Goal: Task Accomplishment & Management: Complete application form

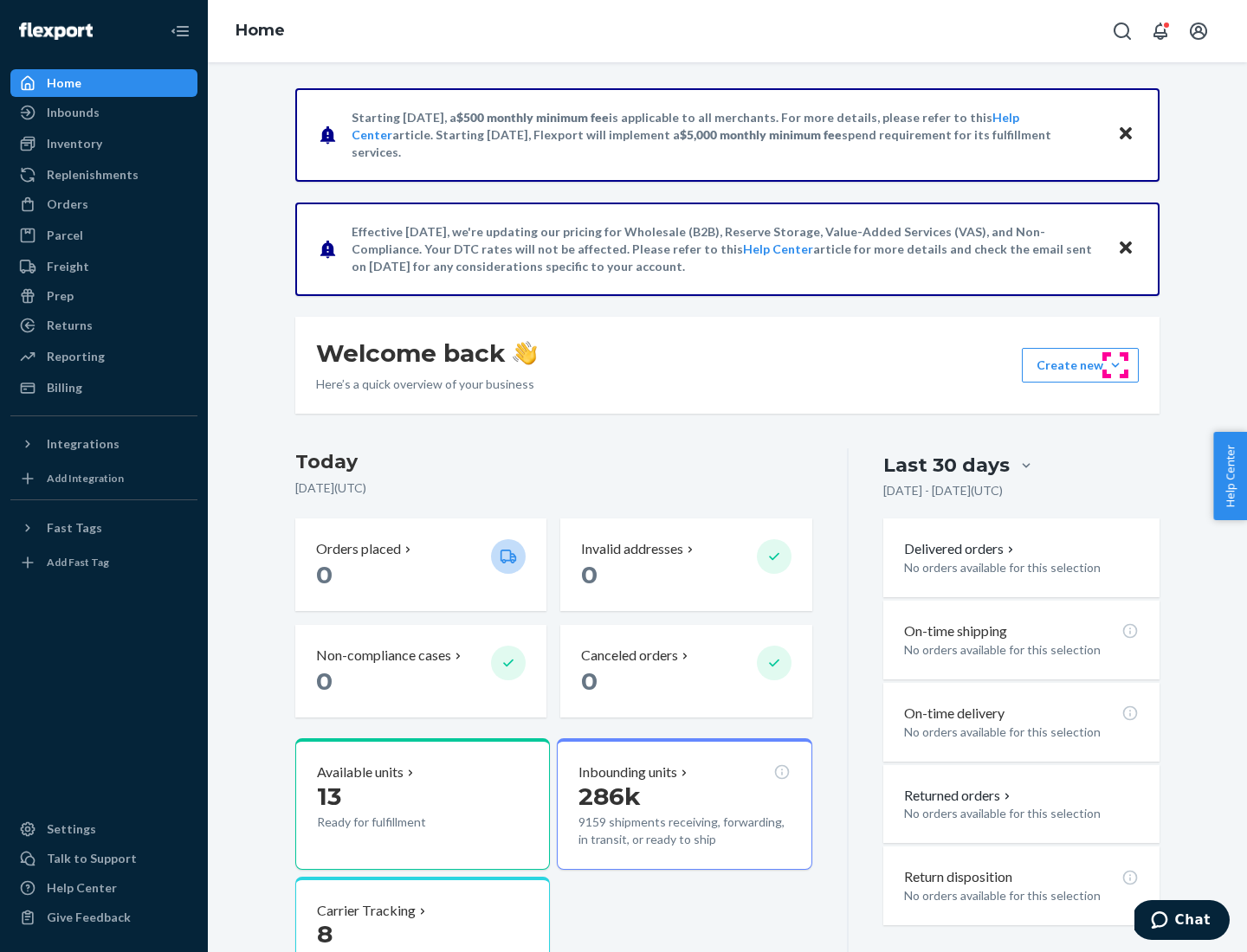
click at [1115, 365] on button "Create new Create new inbound Create new order Create new product" at bounding box center [1079, 365] width 116 height 35
click at [104, 113] on div "Inbounds" at bounding box center [104, 112] width 184 height 24
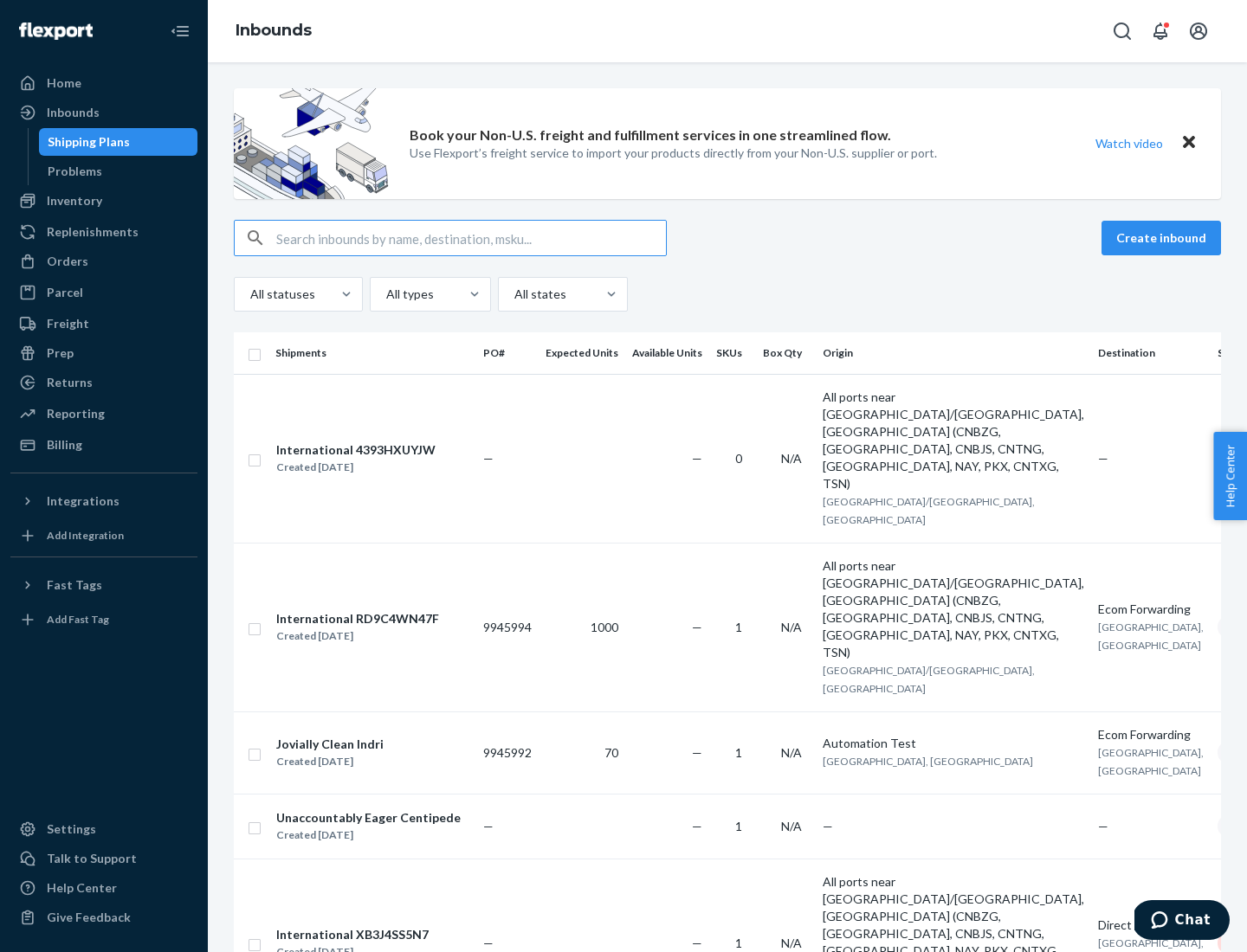
click at [1164, 238] on button "Create inbound" at bounding box center [1160, 237] width 119 height 35
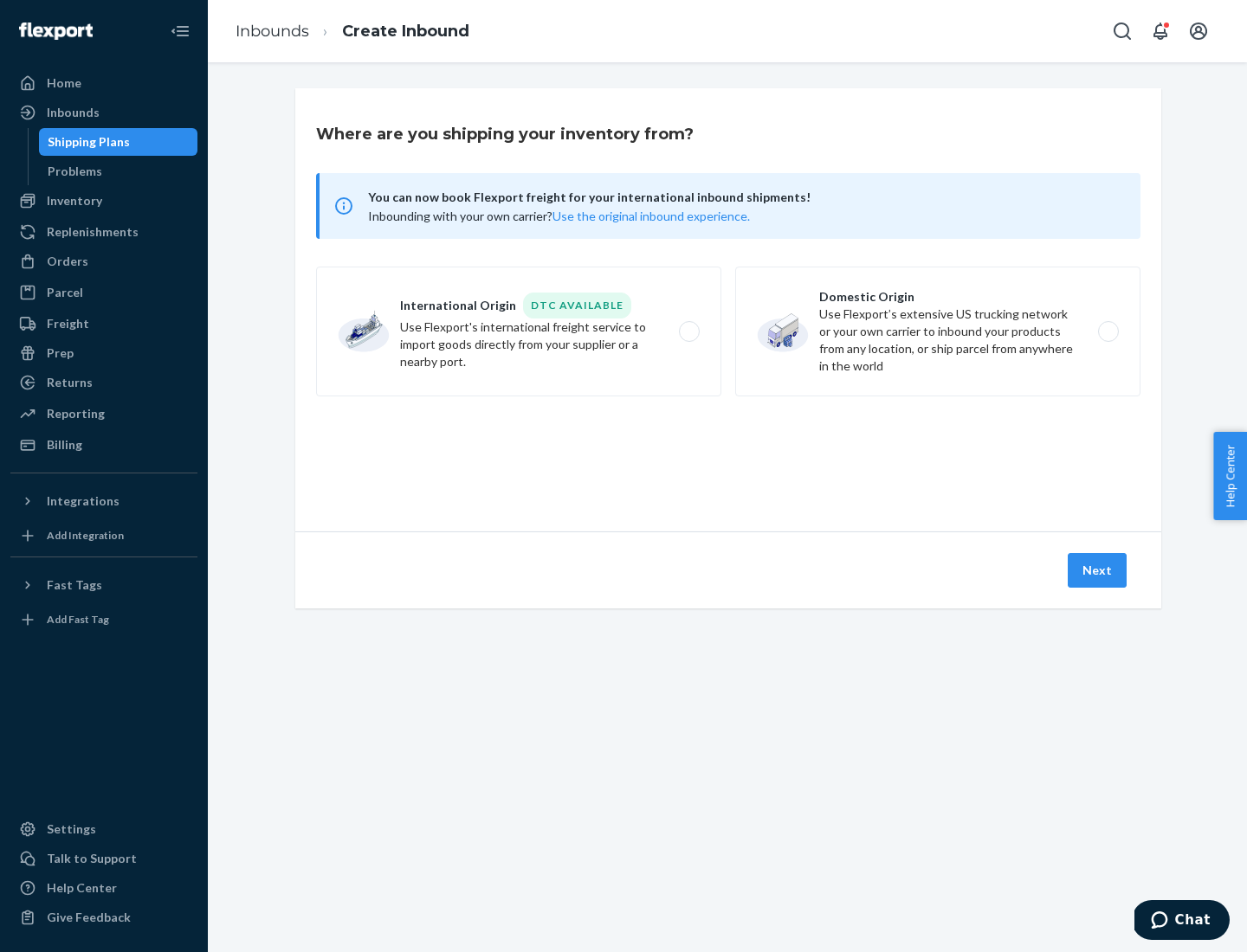
click at [938, 331] on label "Domestic Origin Use Flexport’s extensive US trucking network or your own carrie…" at bounding box center [938, 331] width 405 height 130
click at [1107, 331] on input "Domestic Origin Use Flexport’s extensive US trucking network or your own carrie…" at bounding box center [1113, 331] width 12 height 12
radio input "true"
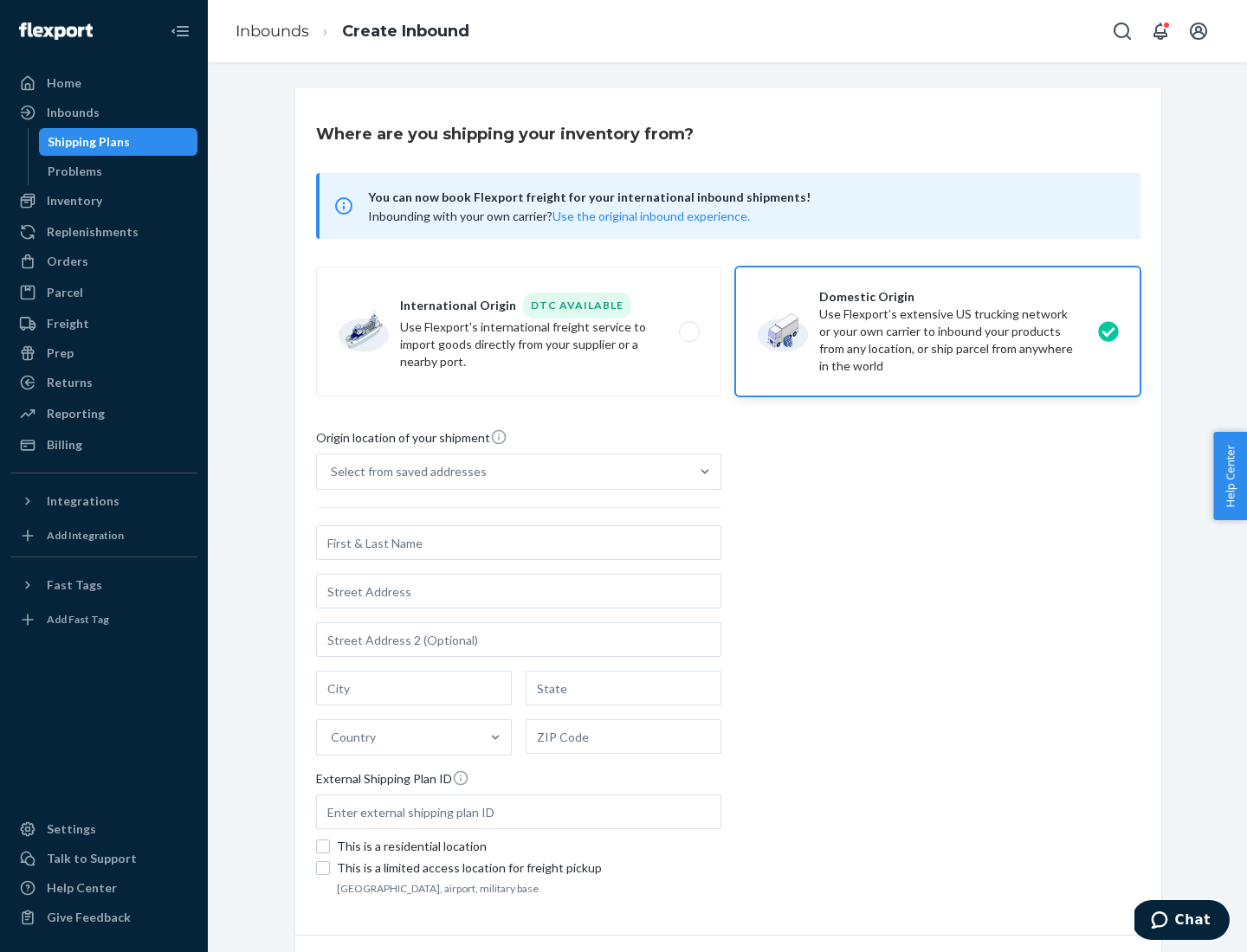
click at [404, 472] on div "Select from saved addresses" at bounding box center [408, 471] width 156 height 17
click at [332, 472] on input "Select from saved addresses" at bounding box center [331, 471] width 2 height 17
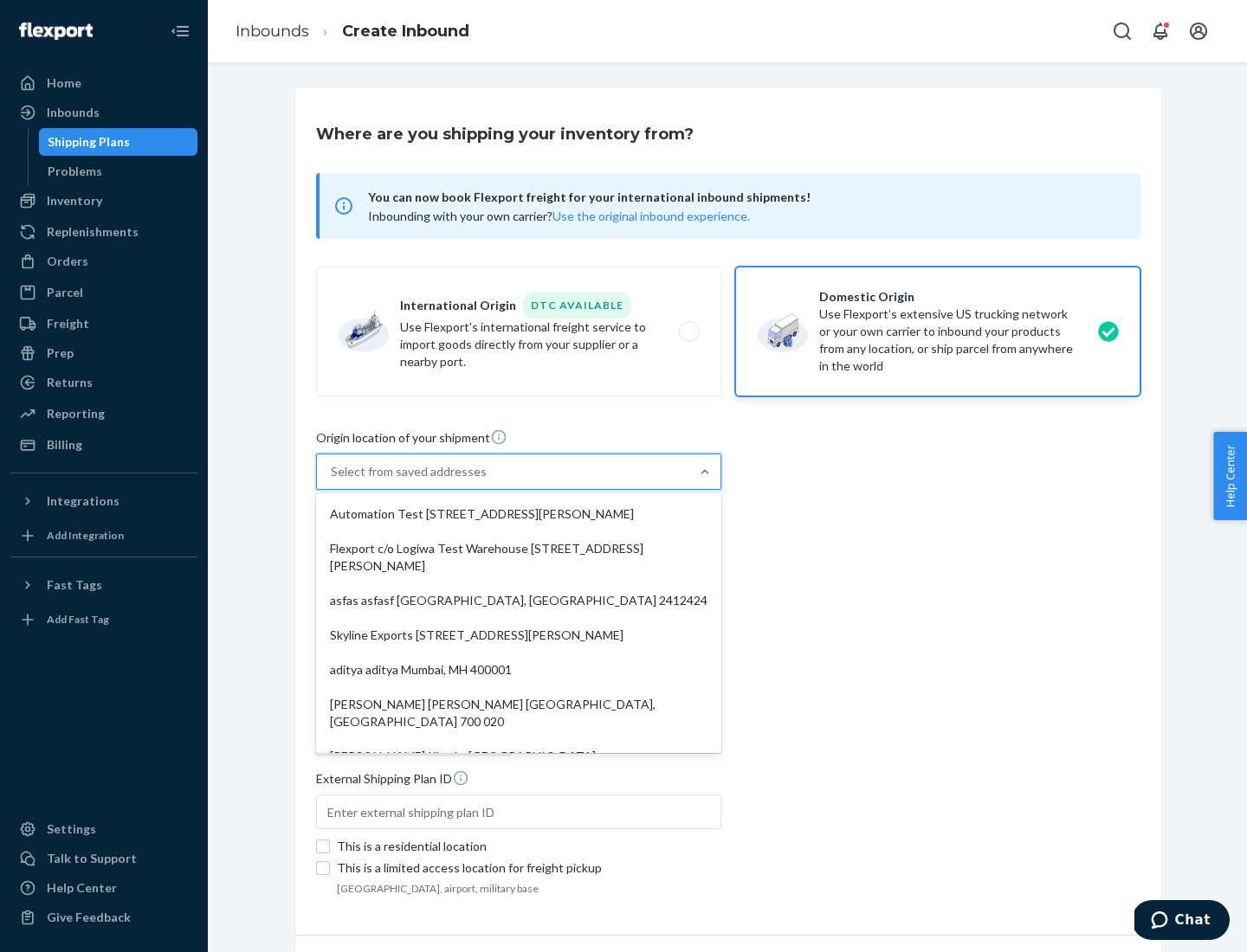
scroll to position [7, 0]
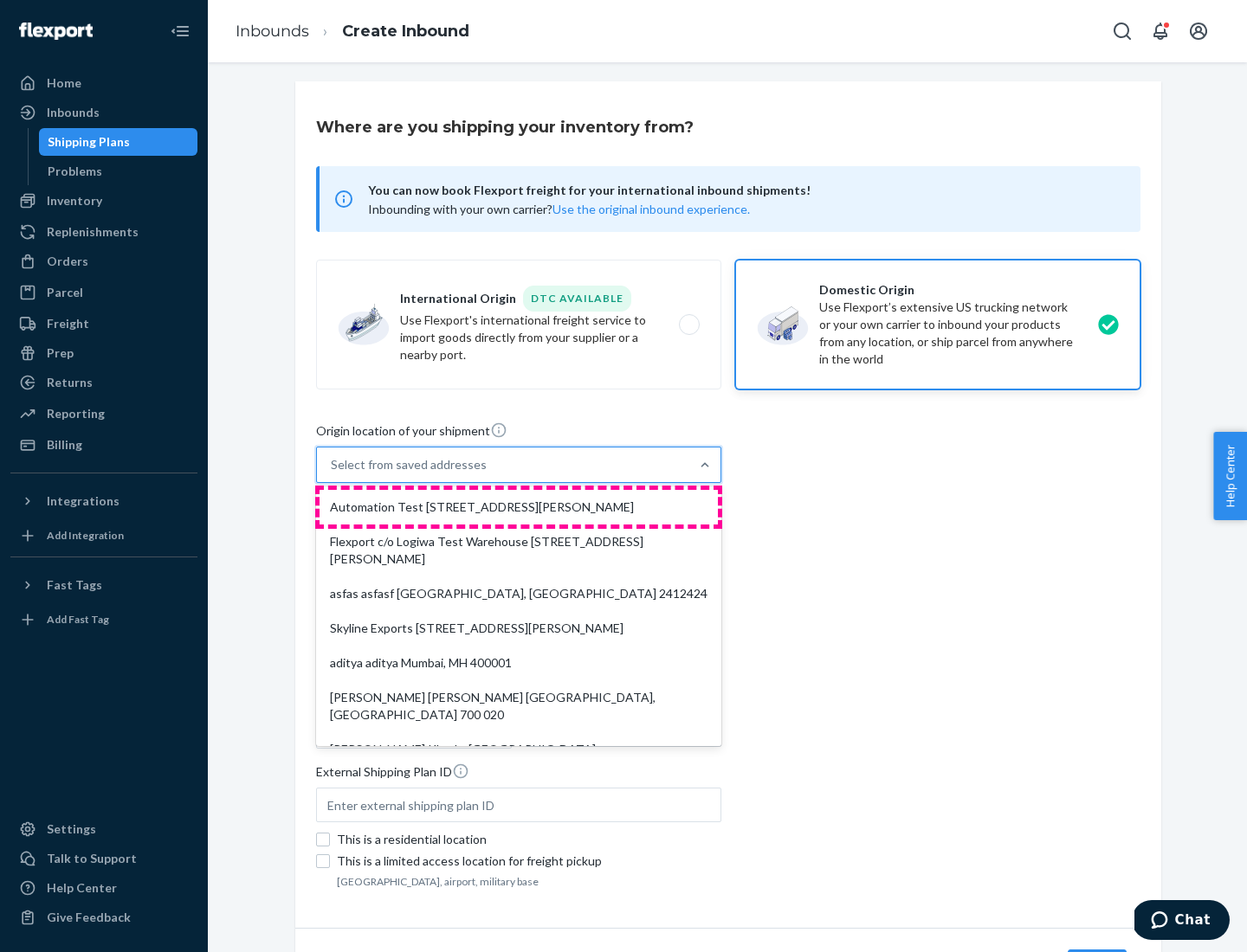
click at [519, 507] on div "Automation Test [STREET_ADDRESS][PERSON_NAME]" at bounding box center [519, 507] width 399 height 35
click at [332, 474] on input "option Automation Test [STREET_ADDRESS][PERSON_NAME]. 9 results available. Use …" at bounding box center [331, 464] width 2 height 17
type input "Automation Test"
type input "9th Floor"
type input "[GEOGRAPHIC_DATA]"
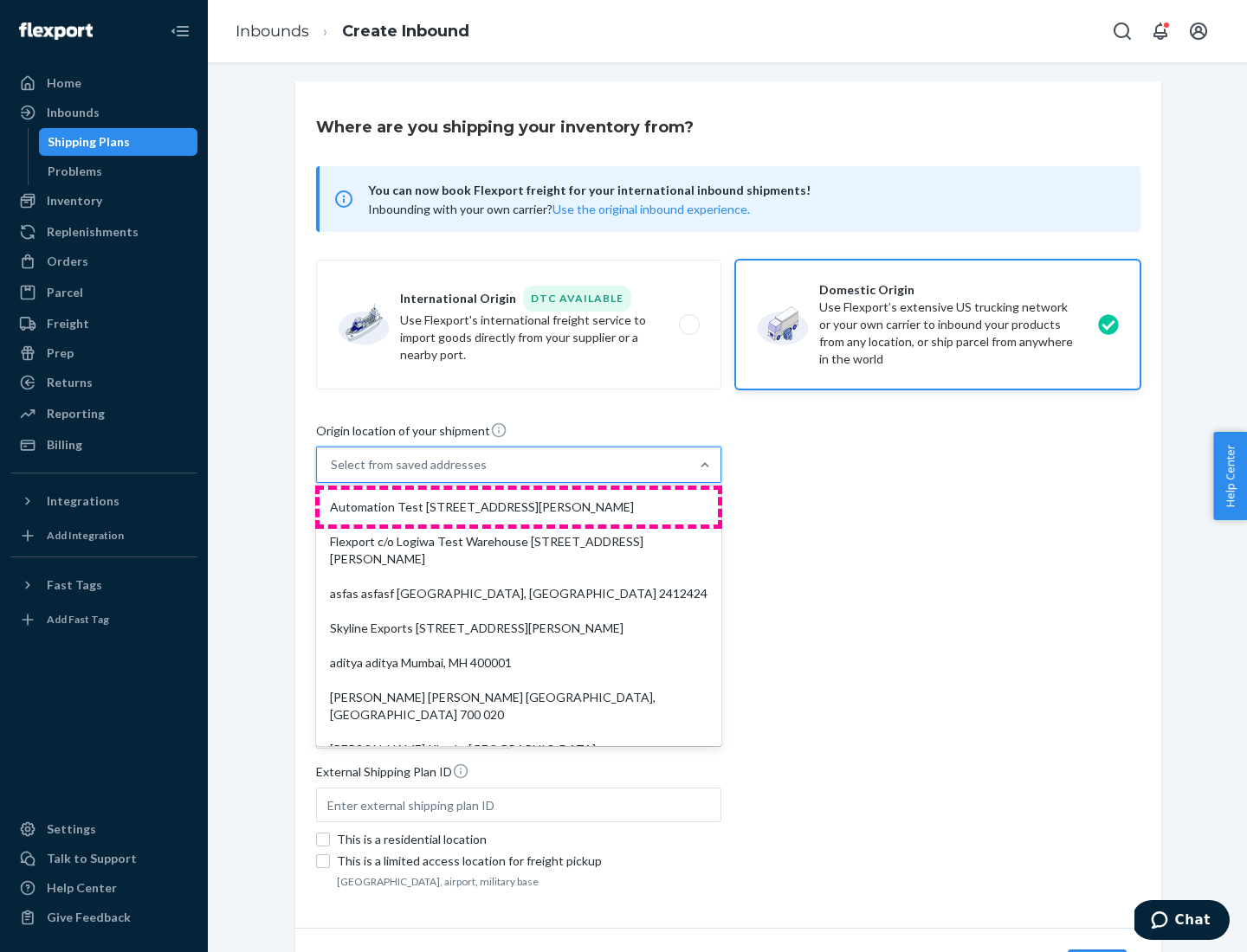
type input "CA"
type input "94104"
type input "[STREET_ADDRESS][PERSON_NAME]"
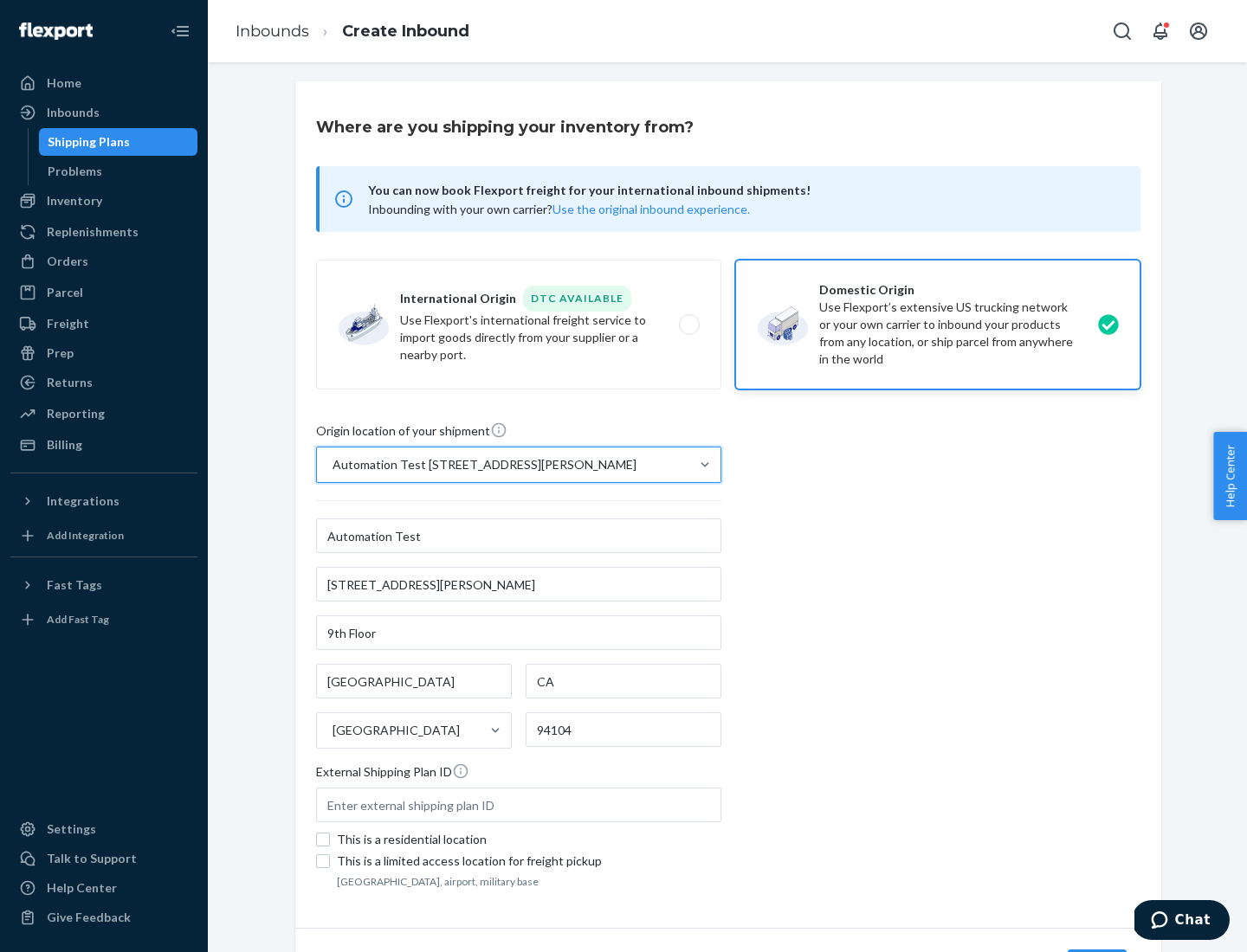
scroll to position [101, 0]
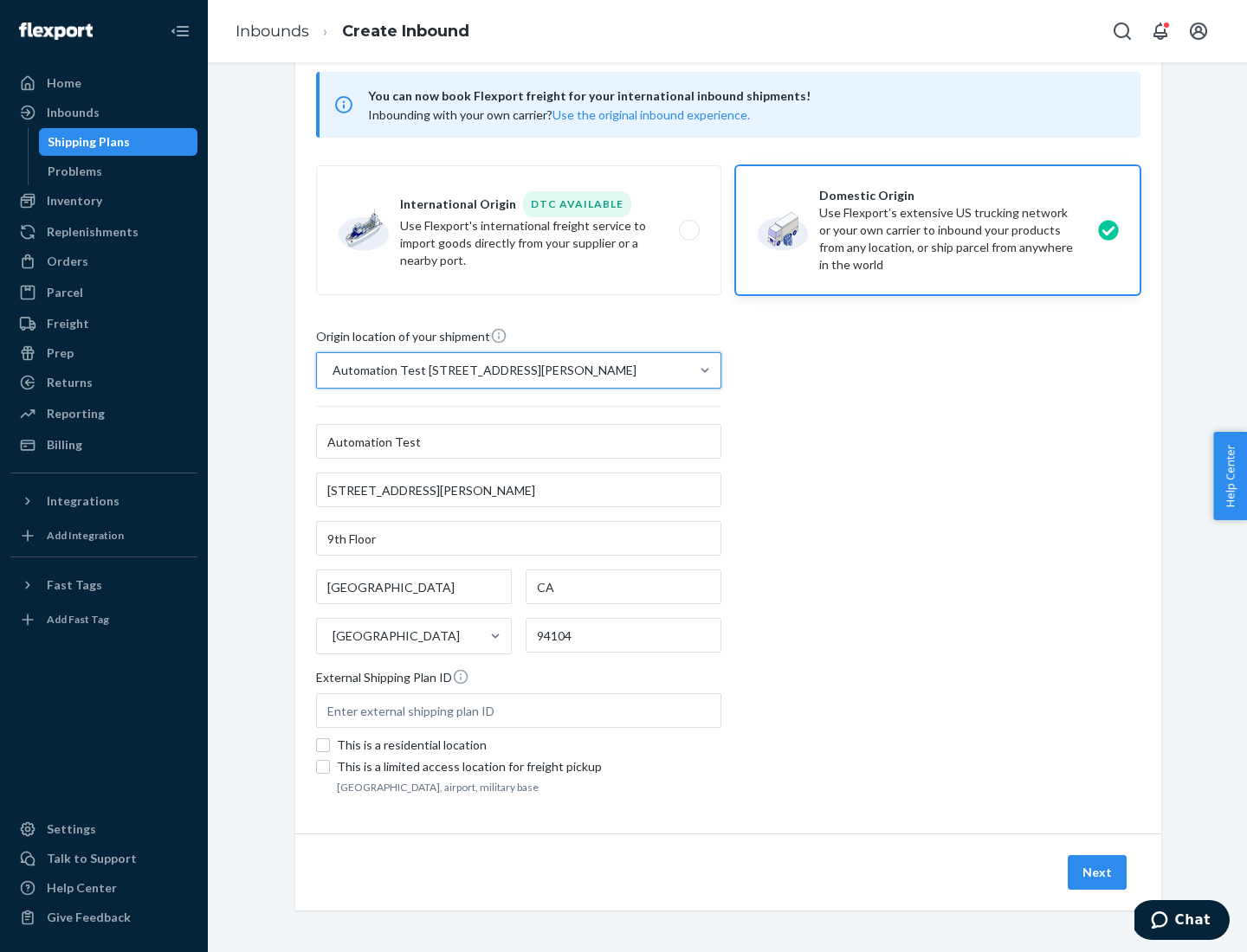
click at [1097, 872] on button "Next" at bounding box center [1097, 872] width 59 height 35
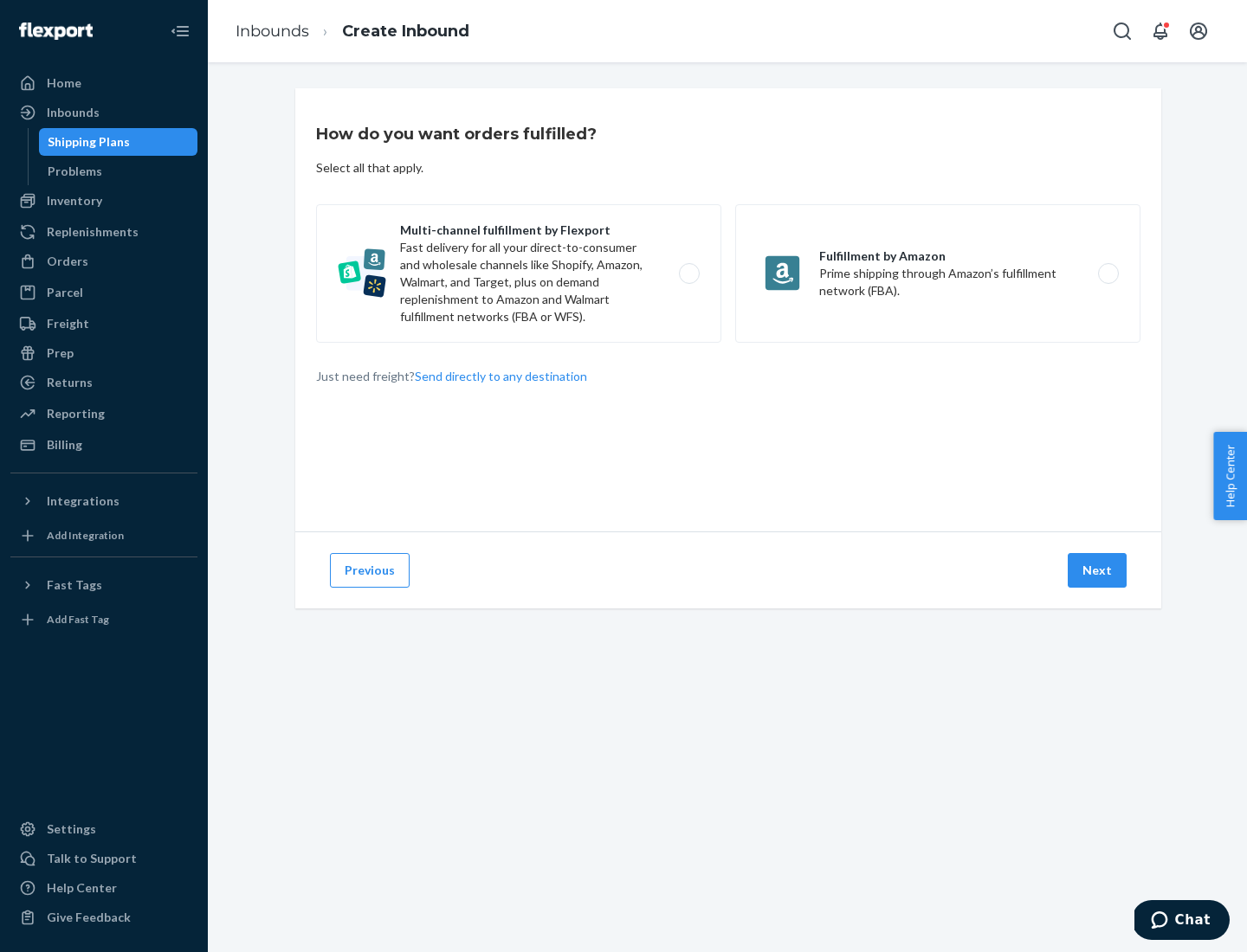
click at [519, 273] on label "Multi-channel fulfillment by Flexport Fast delivery for all your direct-to-cons…" at bounding box center [519, 273] width 405 height 139
click at [688, 273] on input "Multi-channel fulfillment by Flexport Fast delivery for all your direct-to-cons…" at bounding box center [693, 274] width 12 height 12
radio input "true"
click at [1097, 570] on button "Next" at bounding box center [1097, 570] width 59 height 35
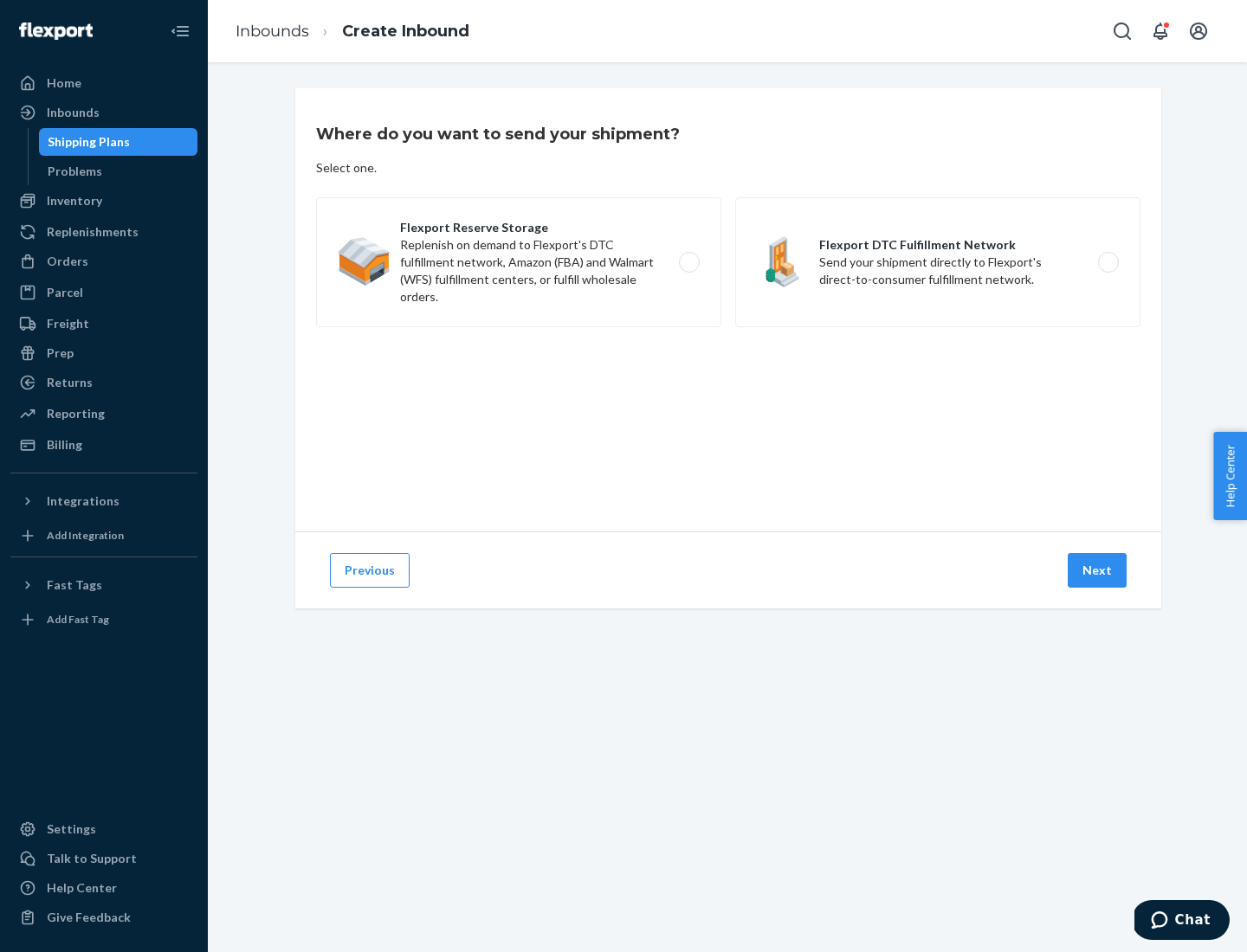
click at [938, 262] on label "Flexport DTC Fulfillment Network Send your shipment directly to Flexport's dire…" at bounding box center [938, 262] width 405 height 130
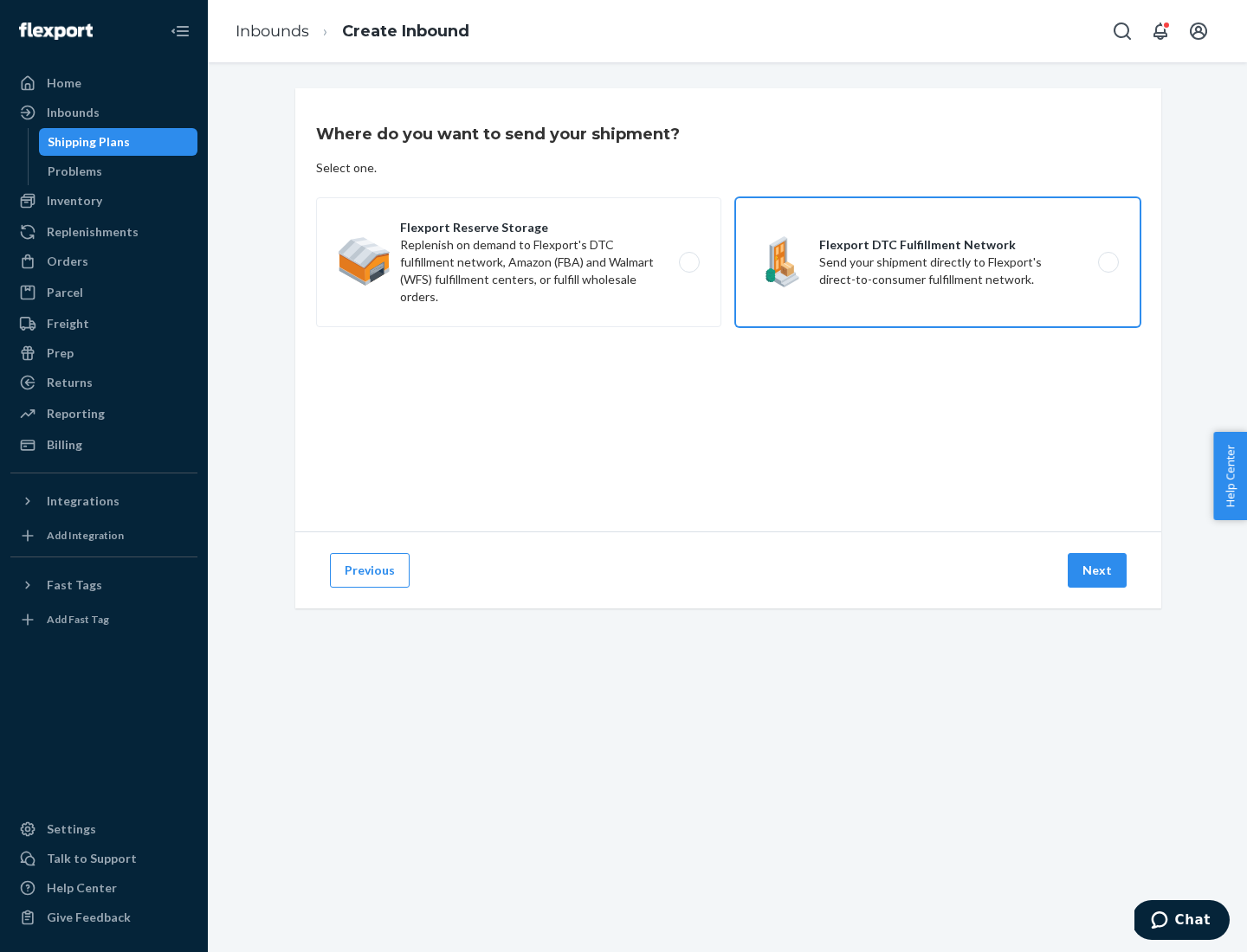
click at [1107, 262] on input "Flexport DTC Fulfillment Network Send your shipment directly to Flexport's dire…" at bounding box center [1113, 262] width 12 height 12
radio input "true"
click at [1097, 570] on button "Next" at bounding box center [1097, 570] width 59 height 35
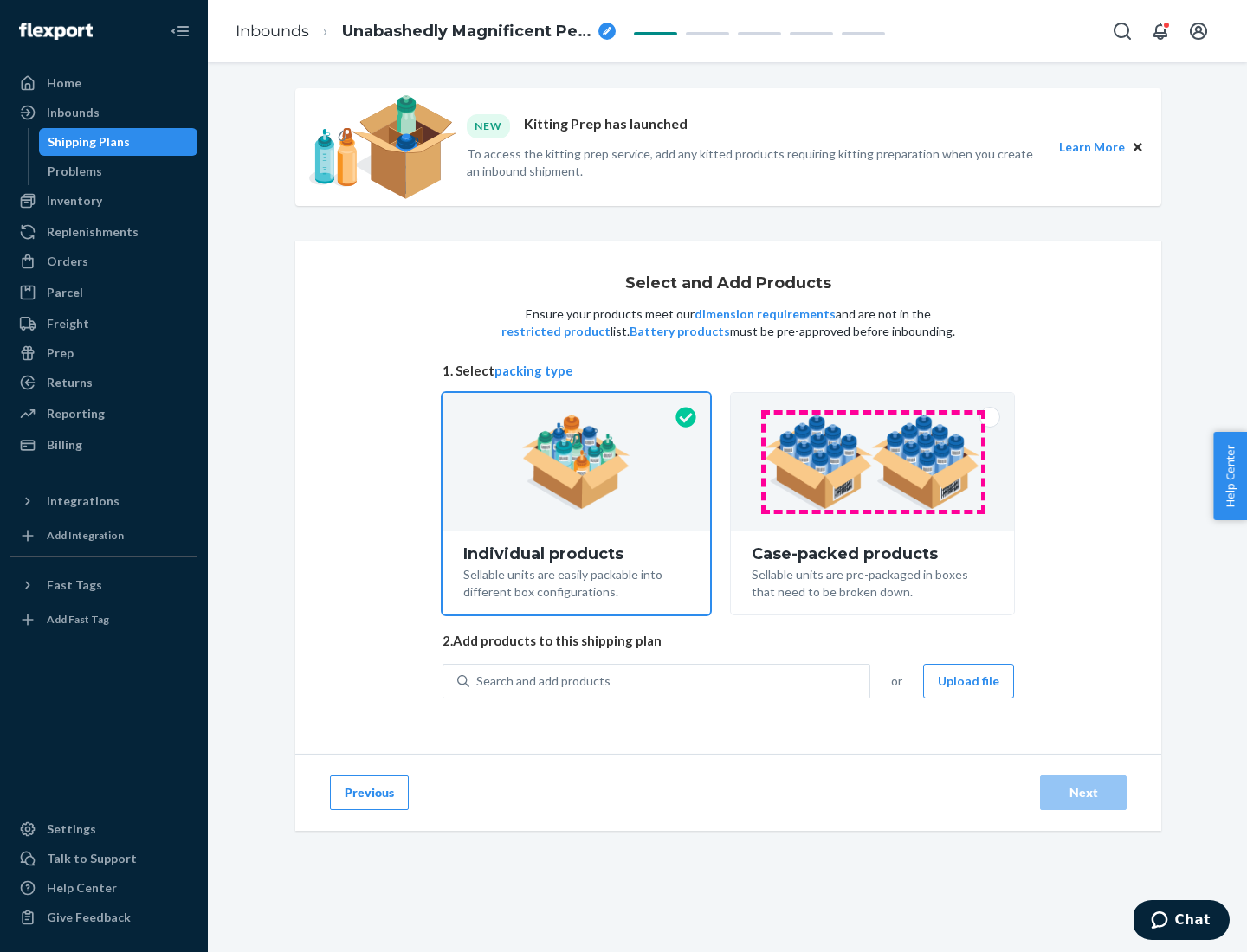
click at [873, 462] on img at bounding box center [872, 462] width 216 height 95
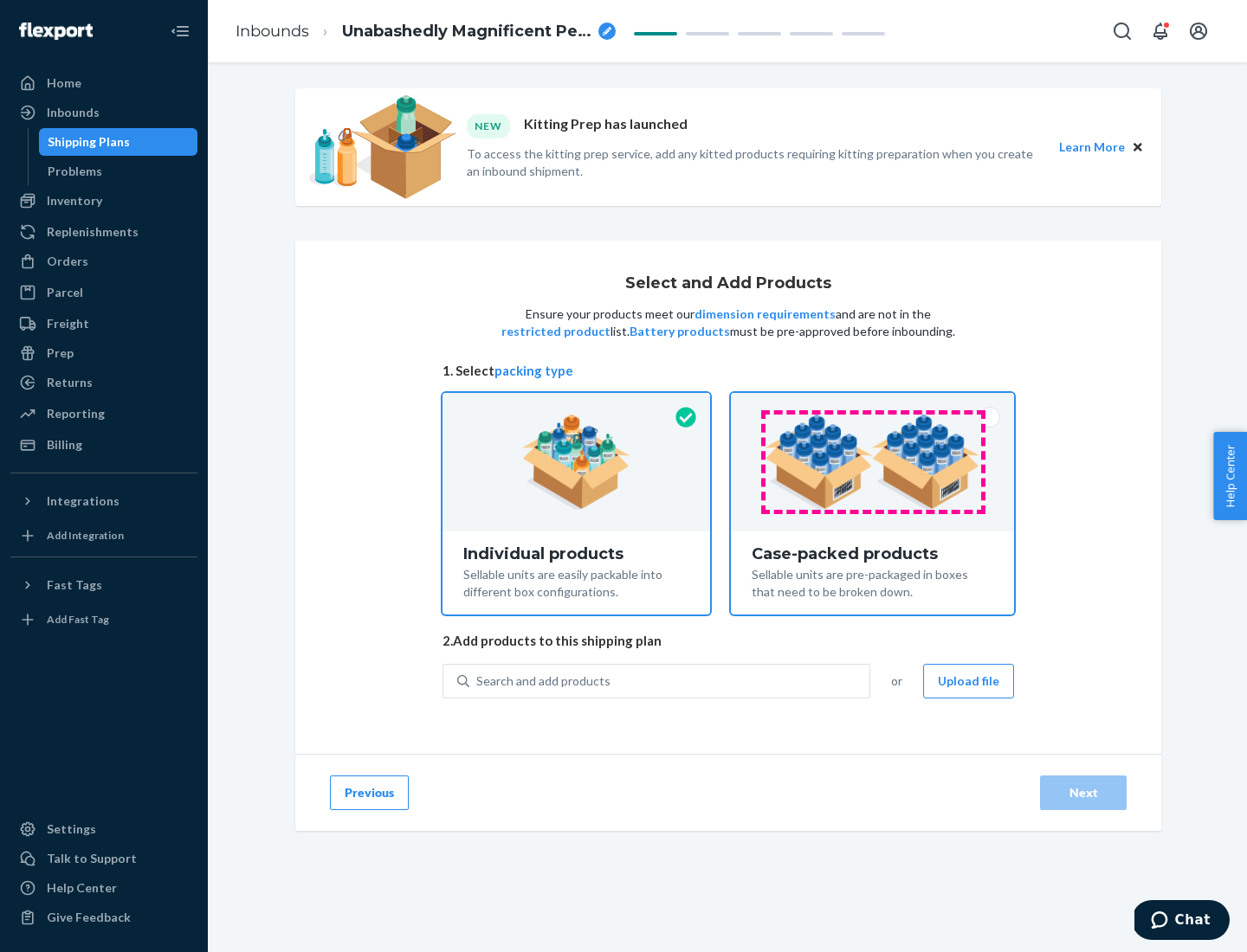
click at [873, 404] on input "Case-packed products Sellable units are pre-packaged in boxes that need to be b…" at bounding box center [872, 399] width 12 height 12
radio input "true"
radio input "false"
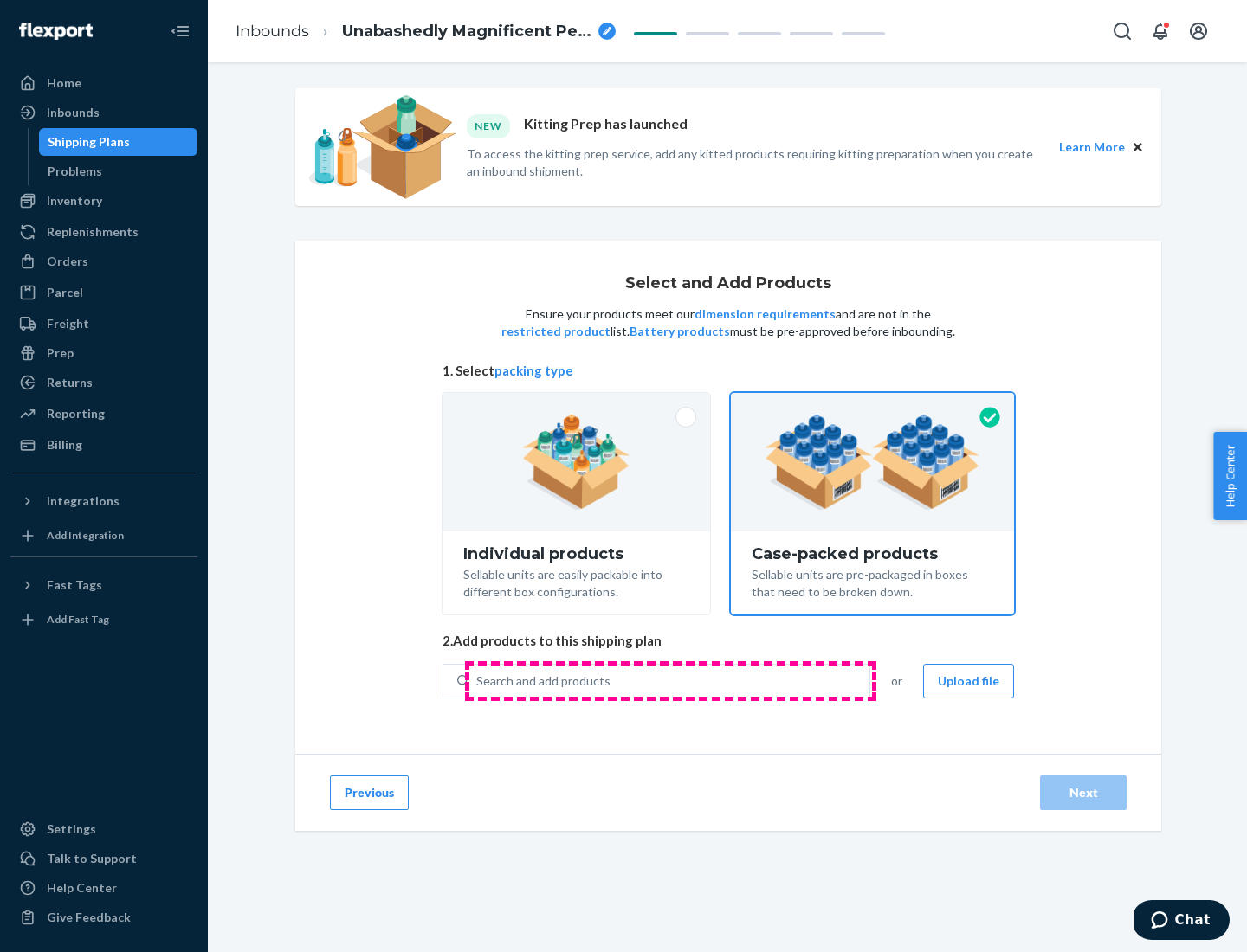
click at [670, 681] on div "Search and add products" at bounding box center [669, 681] width 400 height 31
click at [477, 681] on input "Search and add products" at bounding box center [477, 681] width 2 height 17
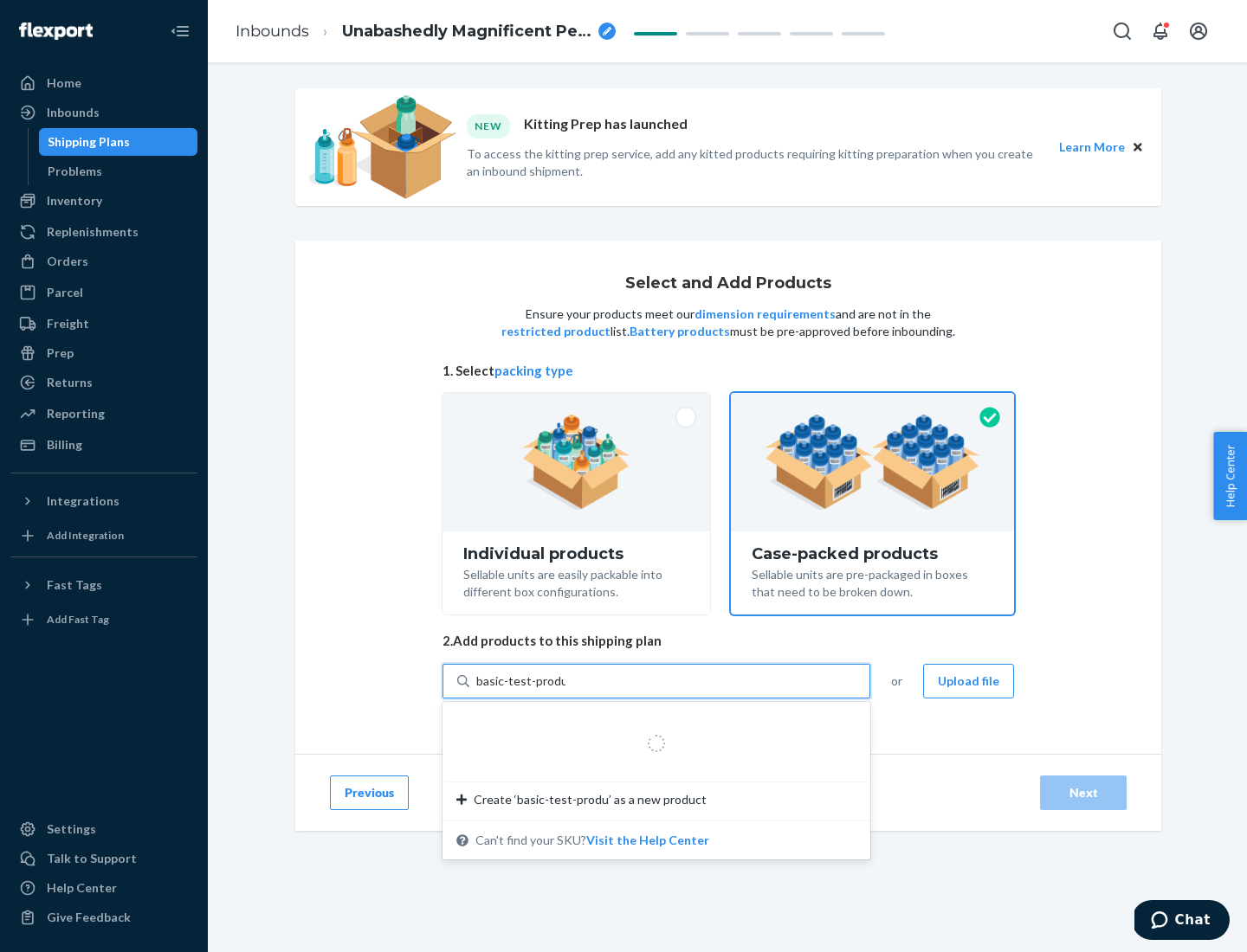
type input "basic-test-product-1"
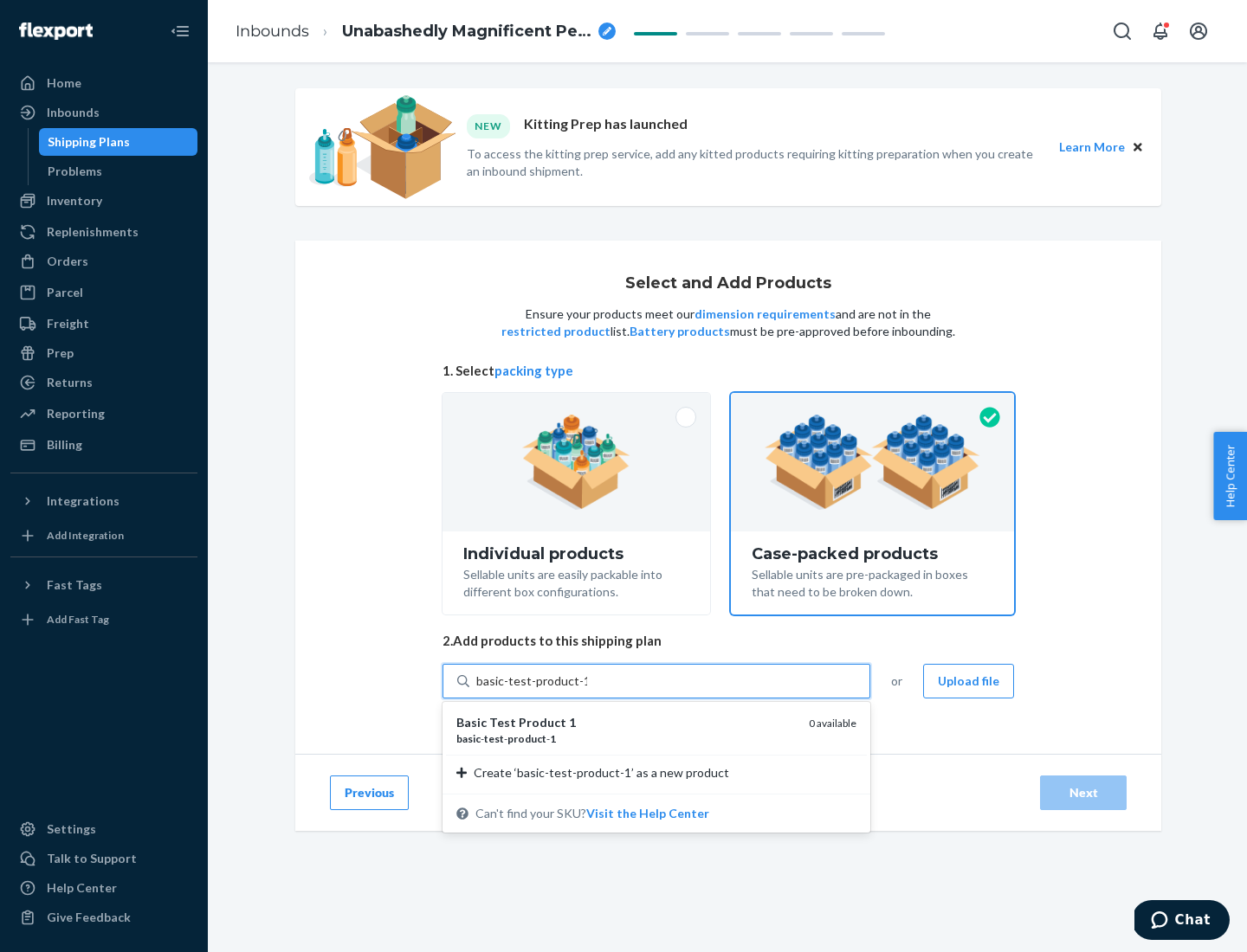
click at [626, 738] on div "basic - test - product - 1" at bounding box center [625, 739] width 339 height 14
click at [587, 690] on input "basic-test-product-1" at bounding box center [532, 681] width 111 height 17
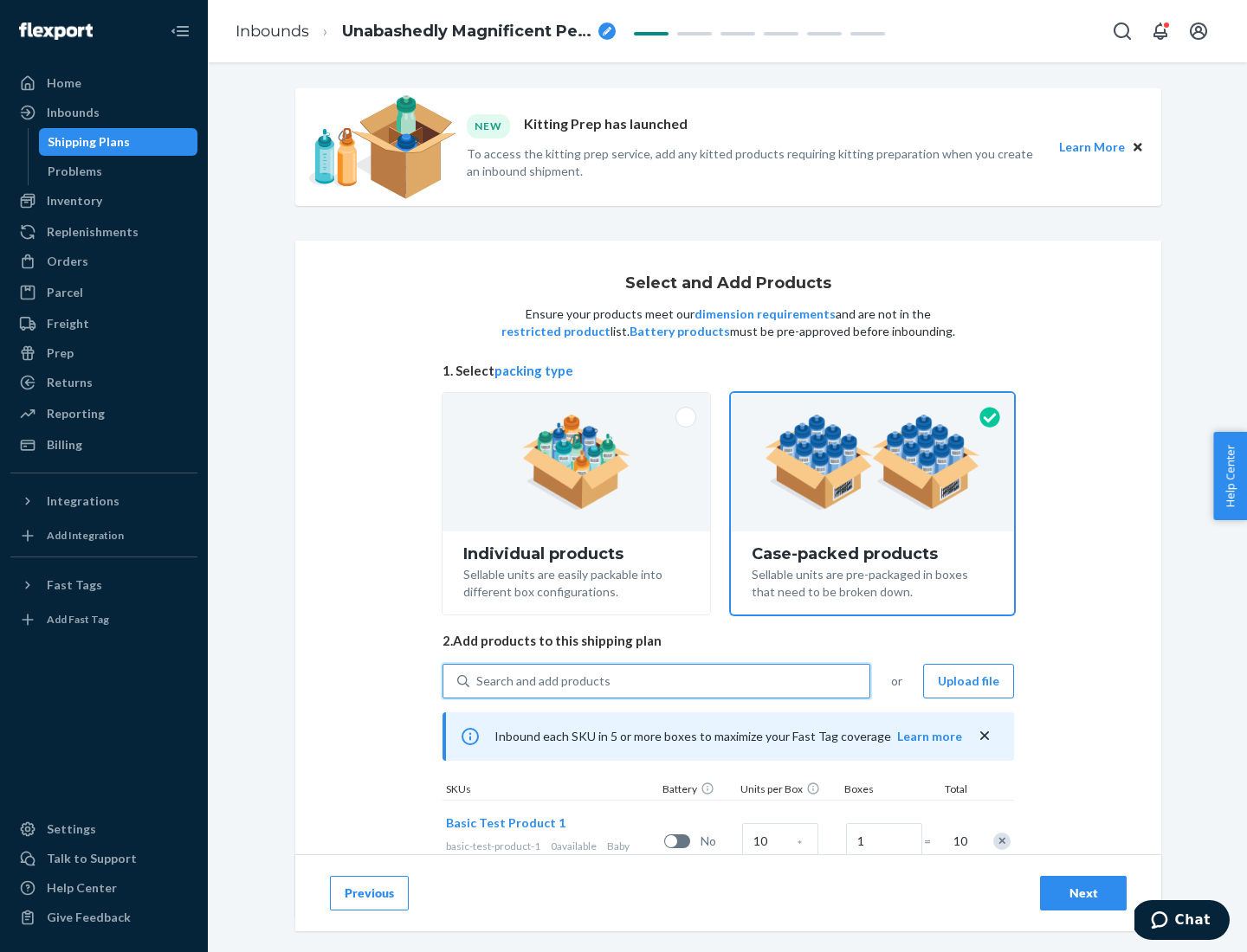
scroll to position [63, 0]
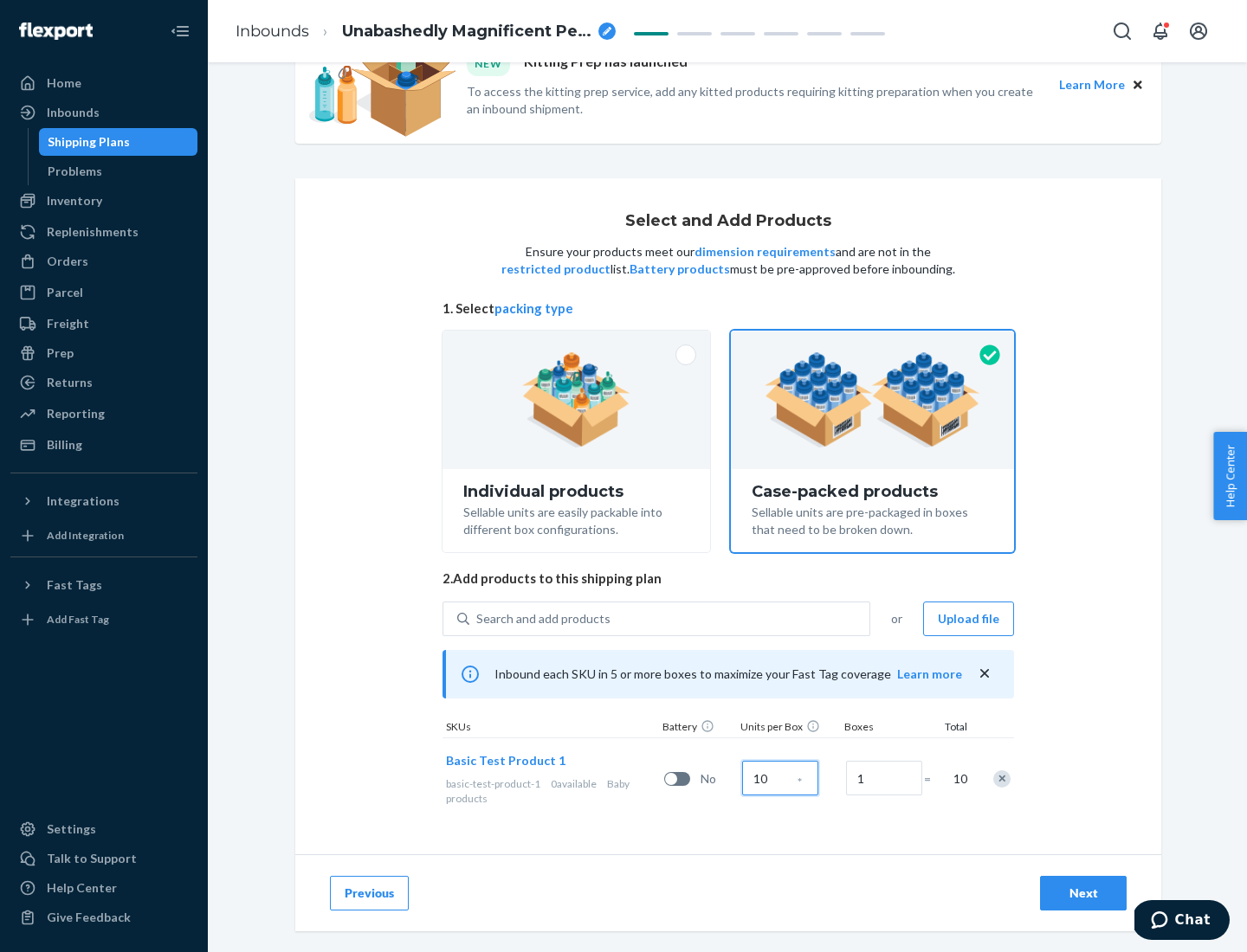
type input "10"
type input "7"
click at [1083, 893] on div "Next" at bounding box center [1083, 893] width 57 height 17
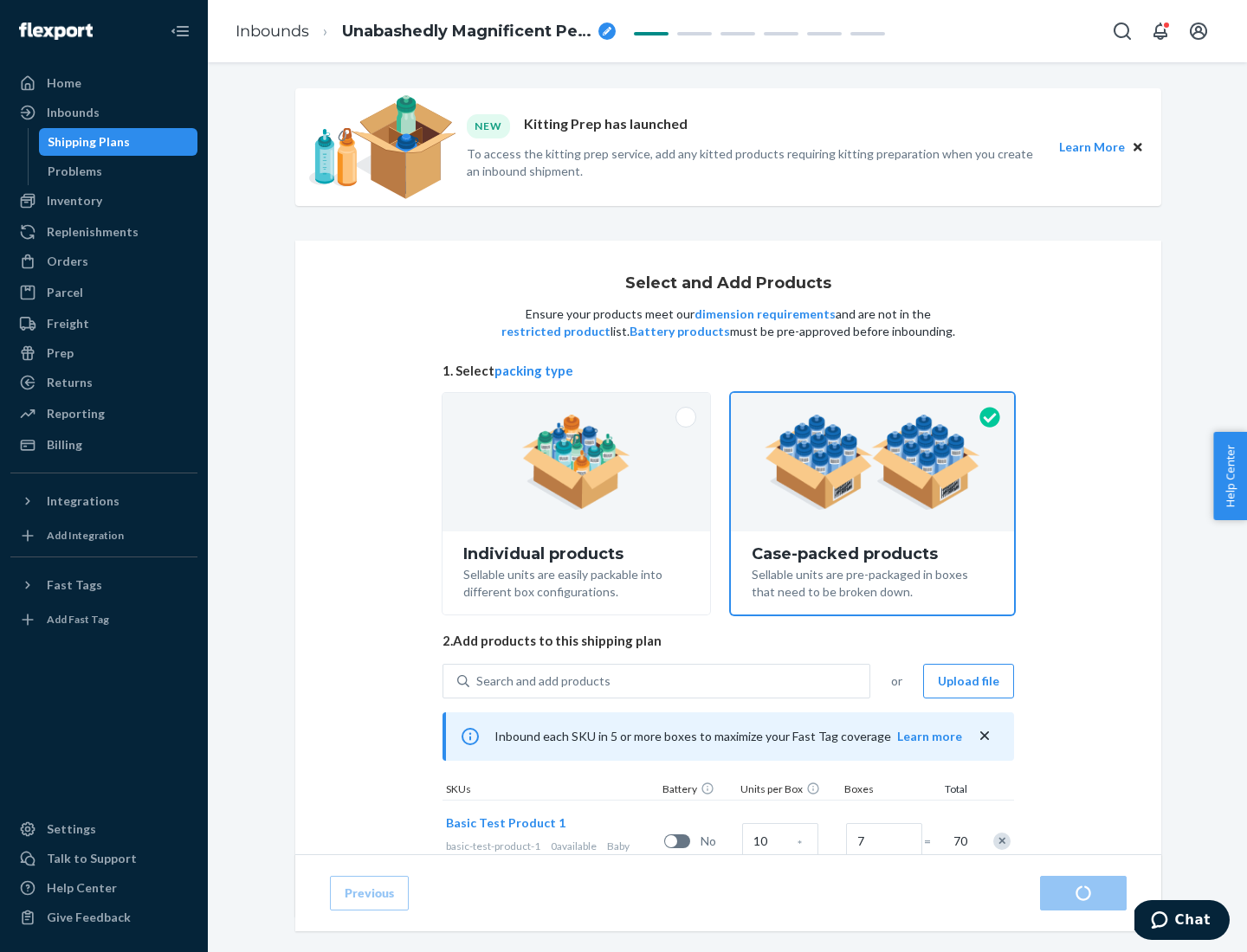
radio input "true"
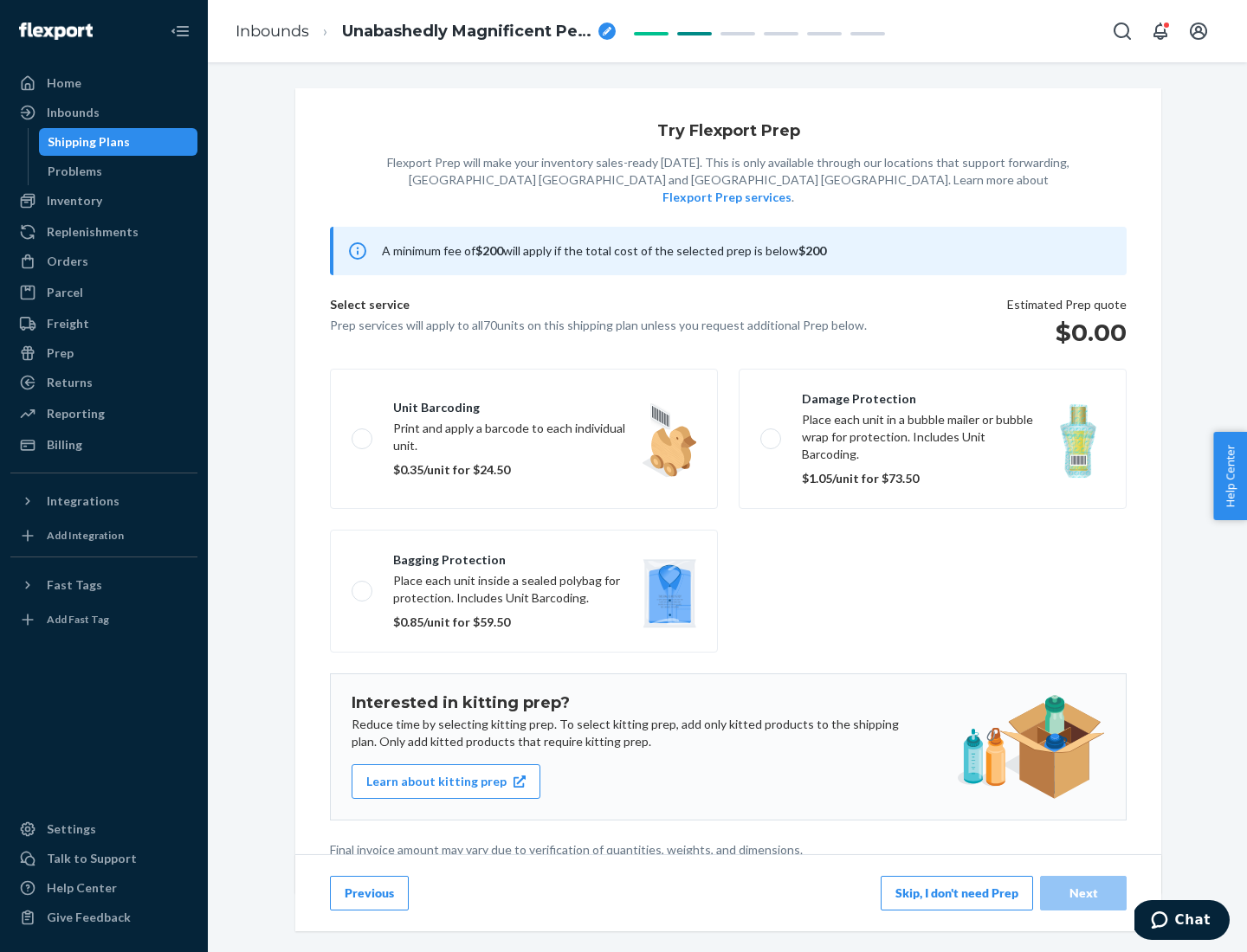
scroll to position [4, 0]
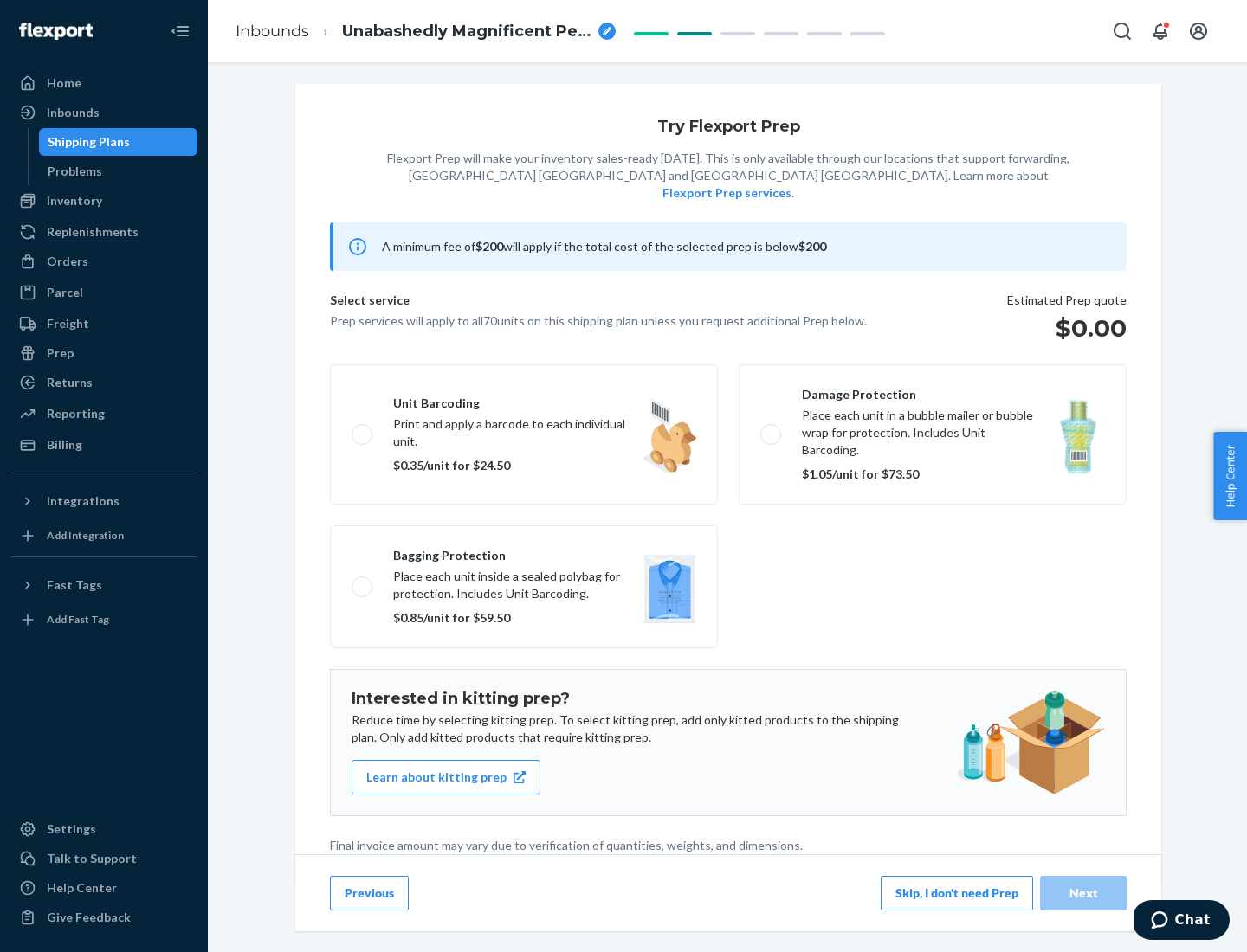
click at [524, 552] on label "Bagging protection Place each unit inside a sealed polybag for protection. Incl…" at bounding box center [523, 587] width 388 height 123
click at [363, 580] on input "Bagging protection Place each unit inside a sealed polybag for protection. Incl…" at bounding box center [357, 586] width 12 height 12
checkbox input "true"
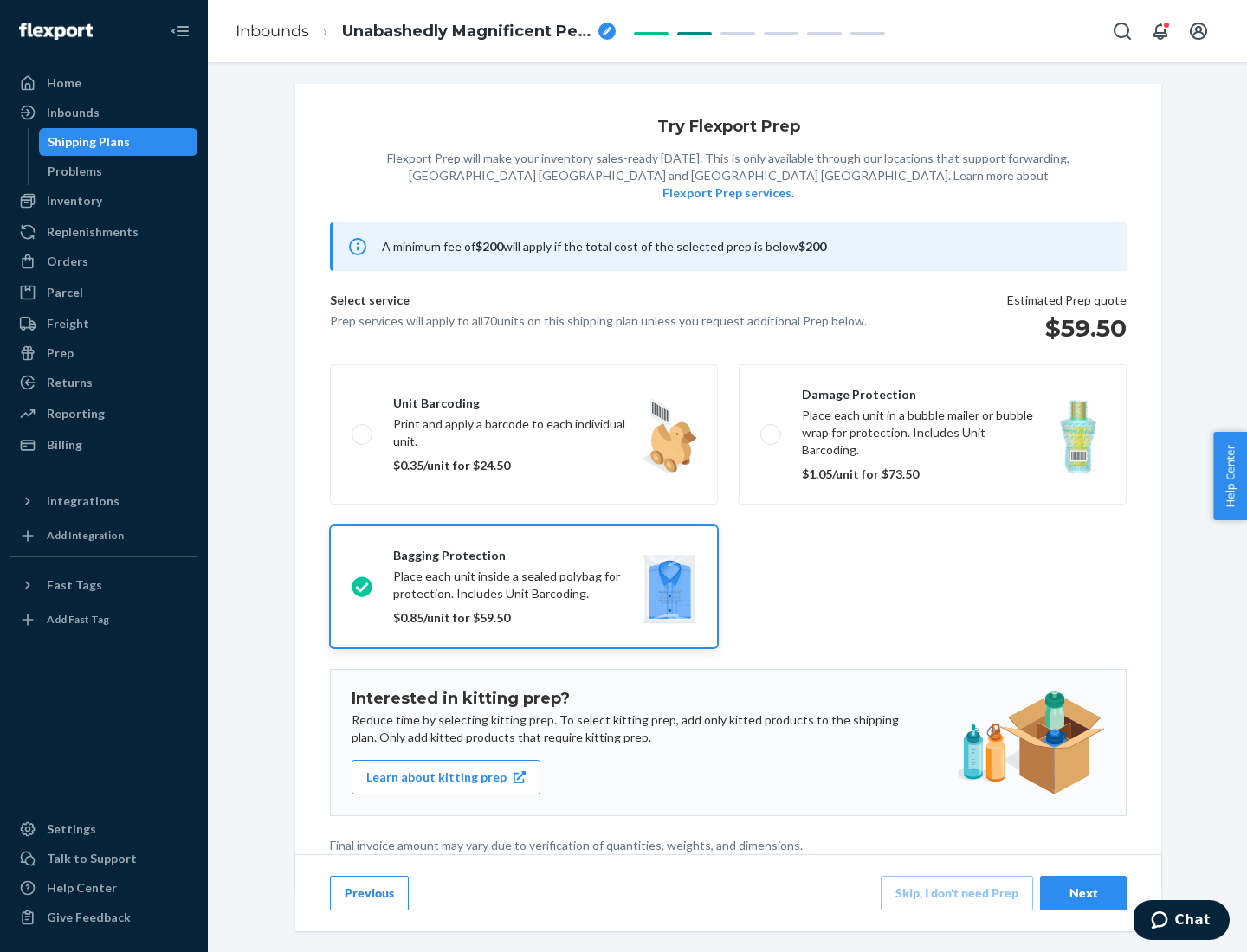
click at [1083, 892] on div "Next" at bounding box center [1083, 893] width 57 height 17
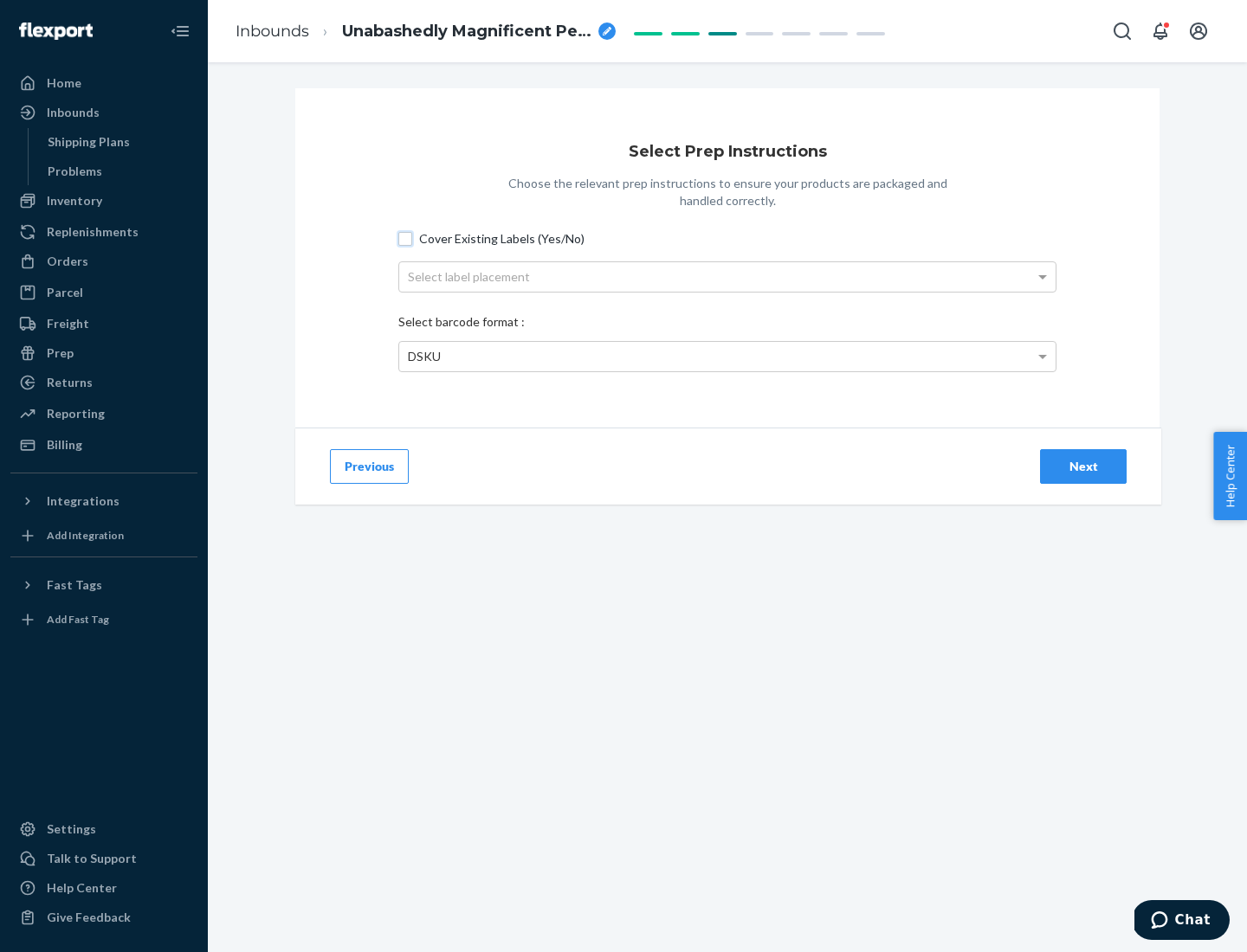
click at [405, 238] on input "Cover Existing Labels (Yes/No)" at bounding box center [405, 238] width 13 height 13
checkbox input "true"
click at [727, 276] on div "Select label placement" at bounding box center [727, 277] width 657 height 30
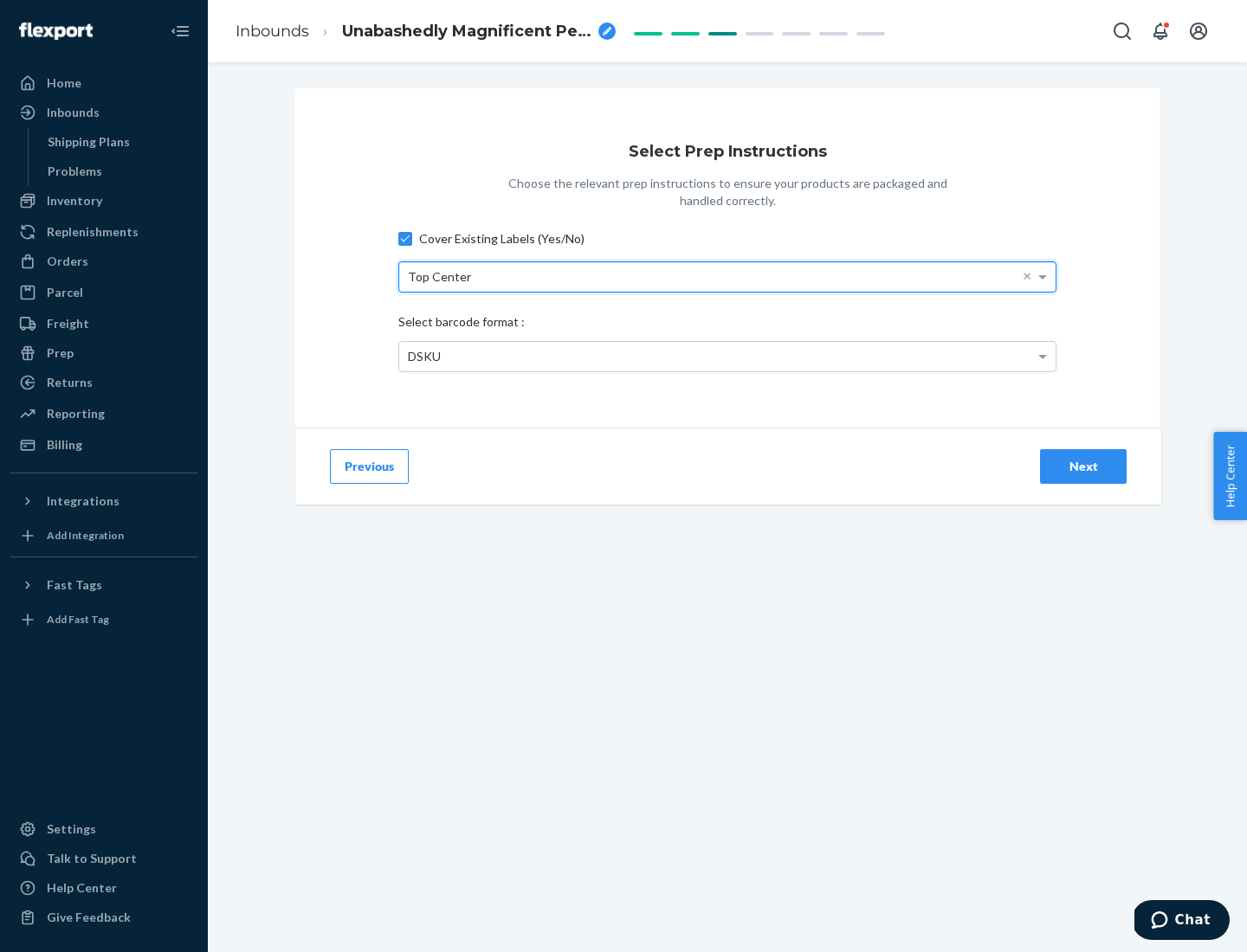
click at [727, 356] on div "DSKU" at bounding box center [727, 356] width 657 height 30
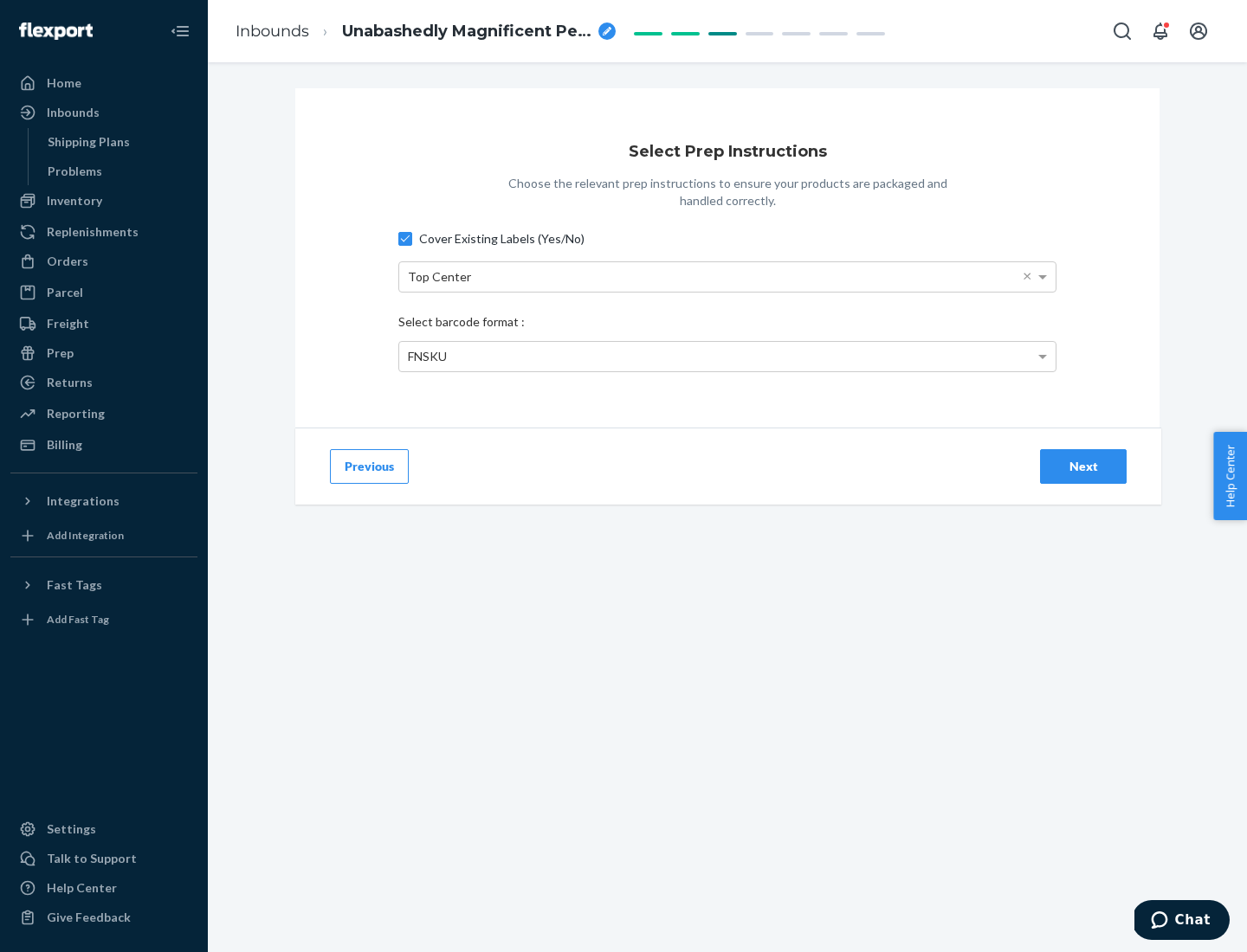
click at [1083, 466] on div "Next" at bounding box center [1083, 466] width 57 height 17
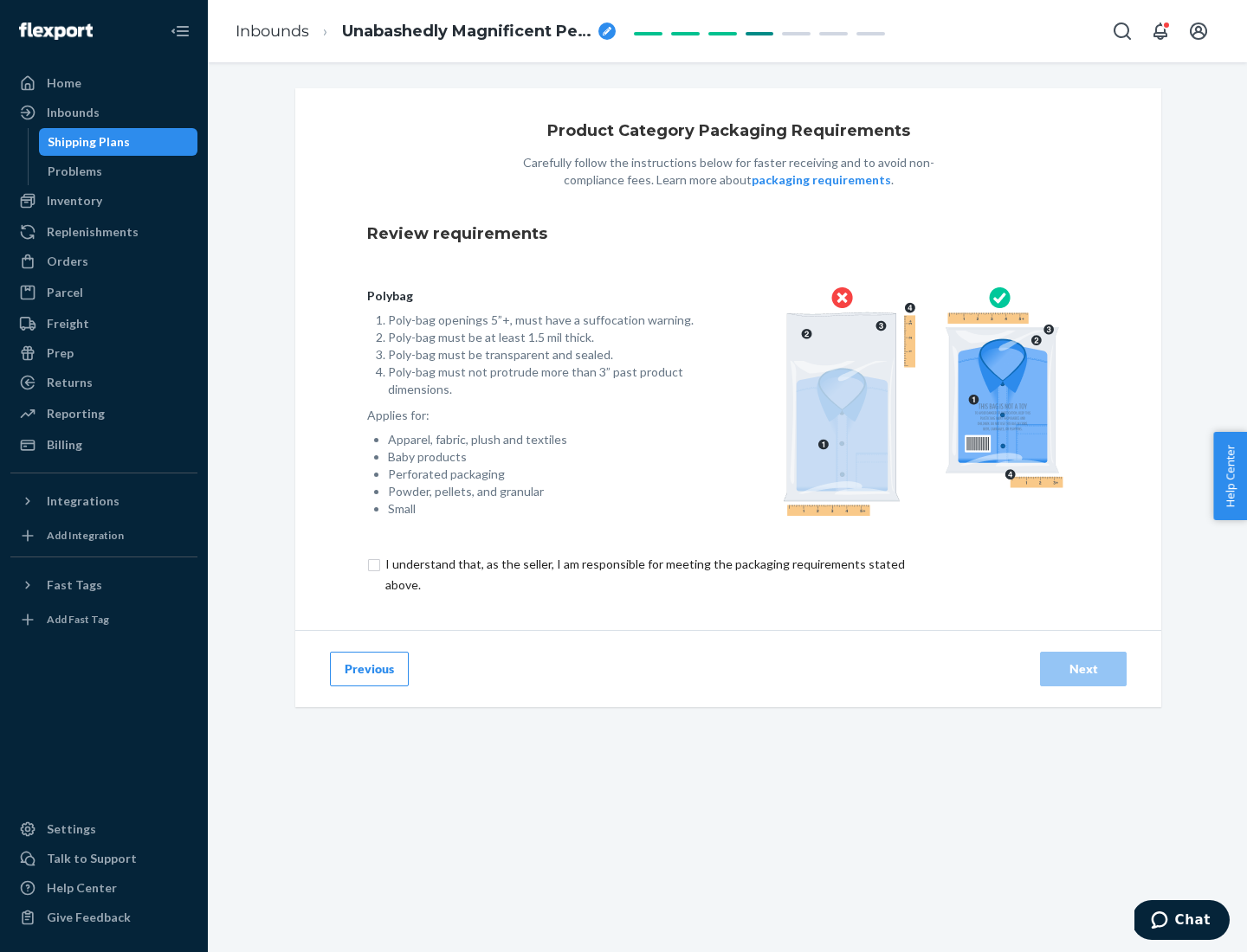
click at [643, 574] on input "checkbox" at bounding box center [655, 575] width 576 height 41
checkbox input "true"
click at [1083, 668] on div "Next" at bounding box center [1083, 668] width 57 height 17
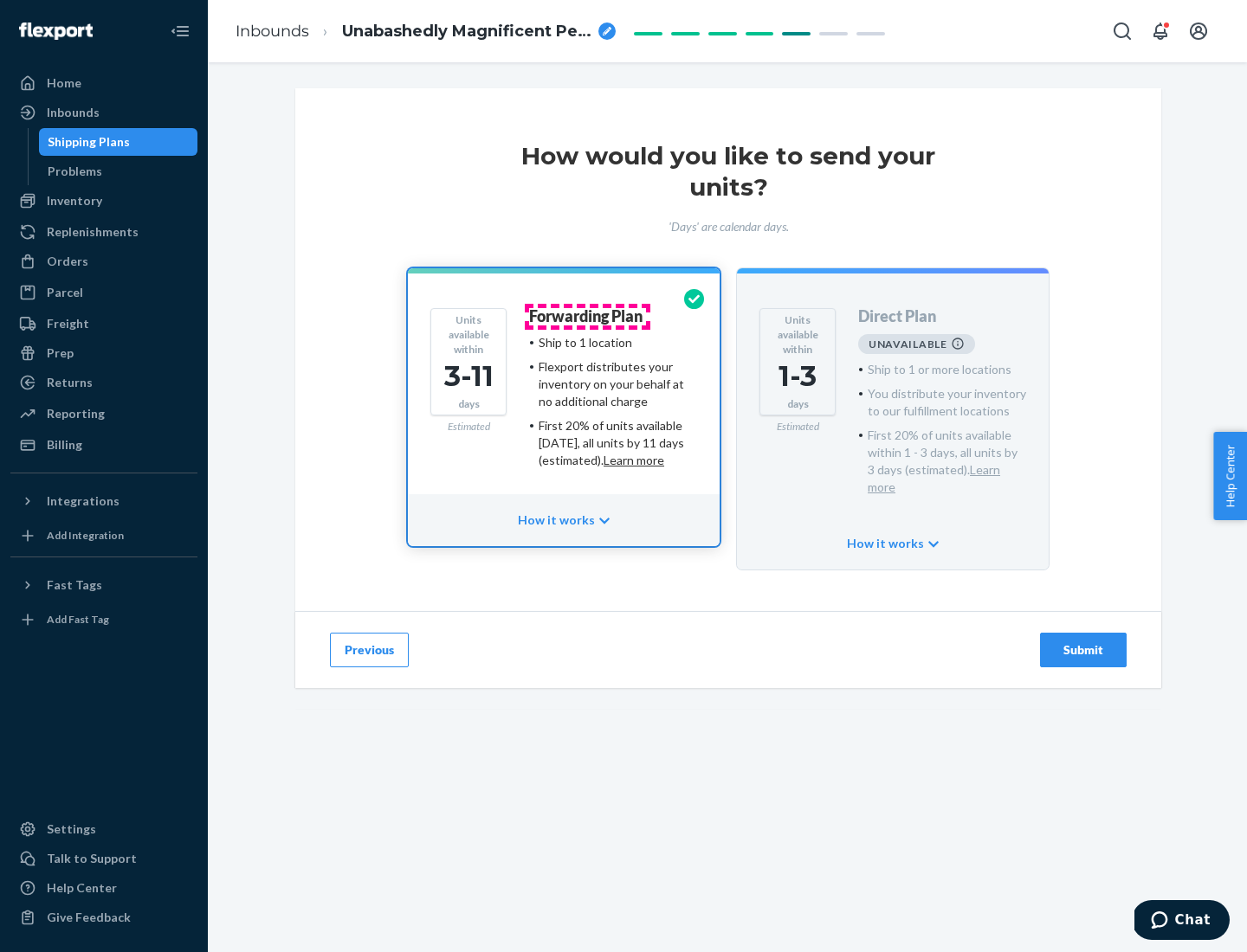
click at [587, 316] on h4 "Forwarding Plan" at bounding box center [586, 316] width 114 height 17
click at [1083, 641] on div "Submit" at bounding box center [1083, 649] width 57 height 17
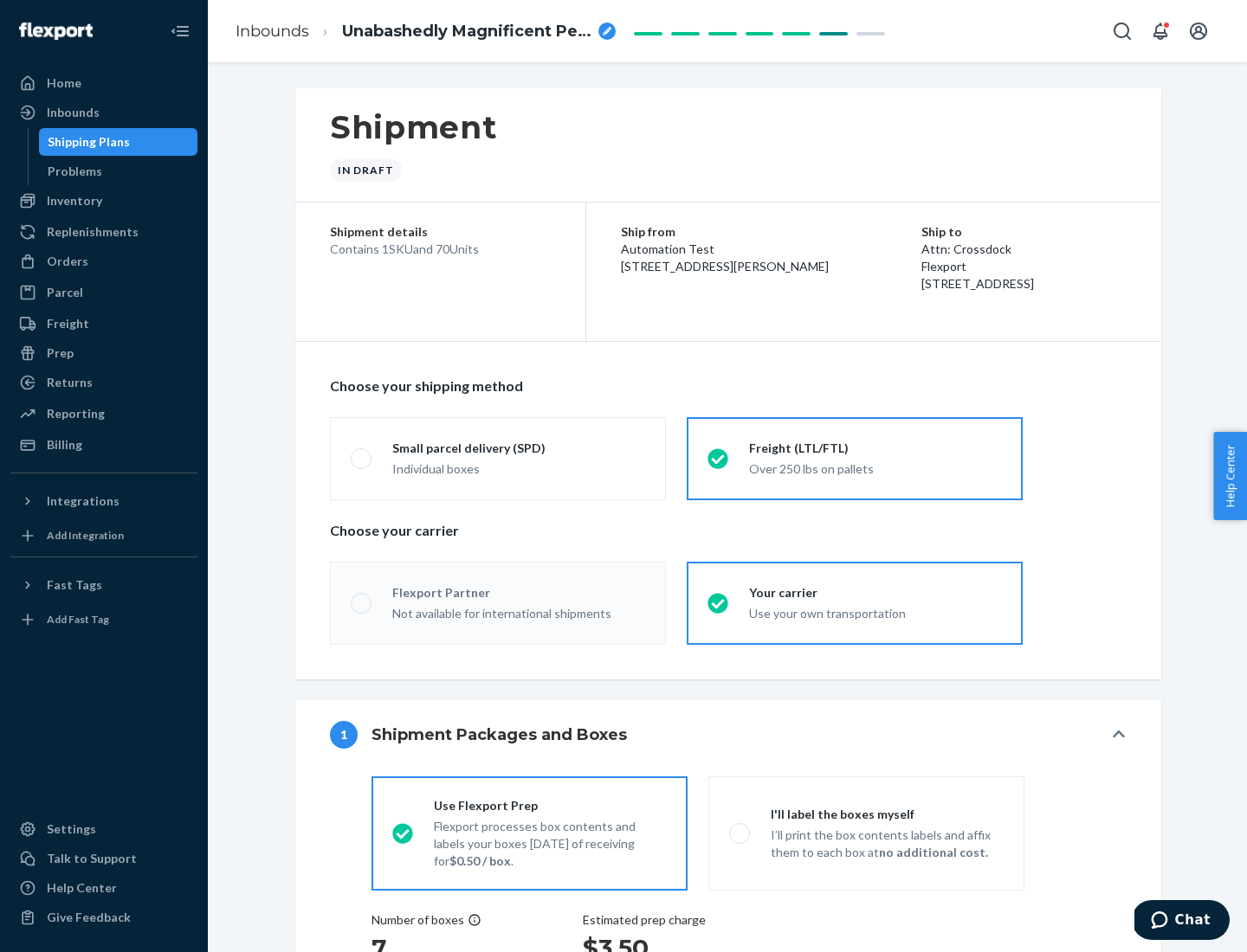
radio input "true"
radio input "false"
radio input "true"
radio input "false"
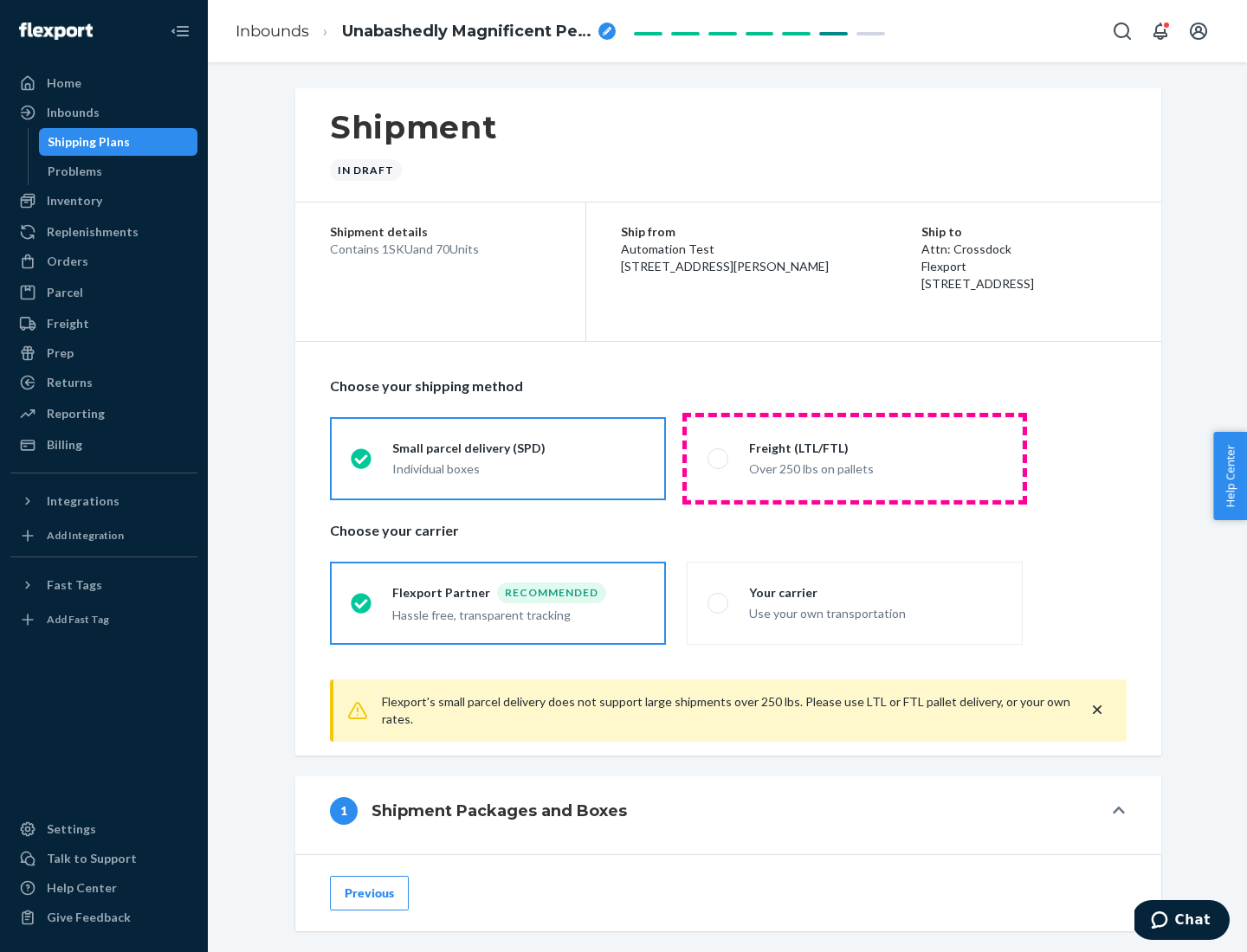
click at [855, 458] on div "Over 250 lbs on pallets" at bounding box center [875, 467] width 253 height 21
click at [718, 458] on input "Freight (LTL/FTL) Over 250 lbs on pallets" at bounding box center [713, 458] width 12 height 12
radio input "true"
radio input "false"
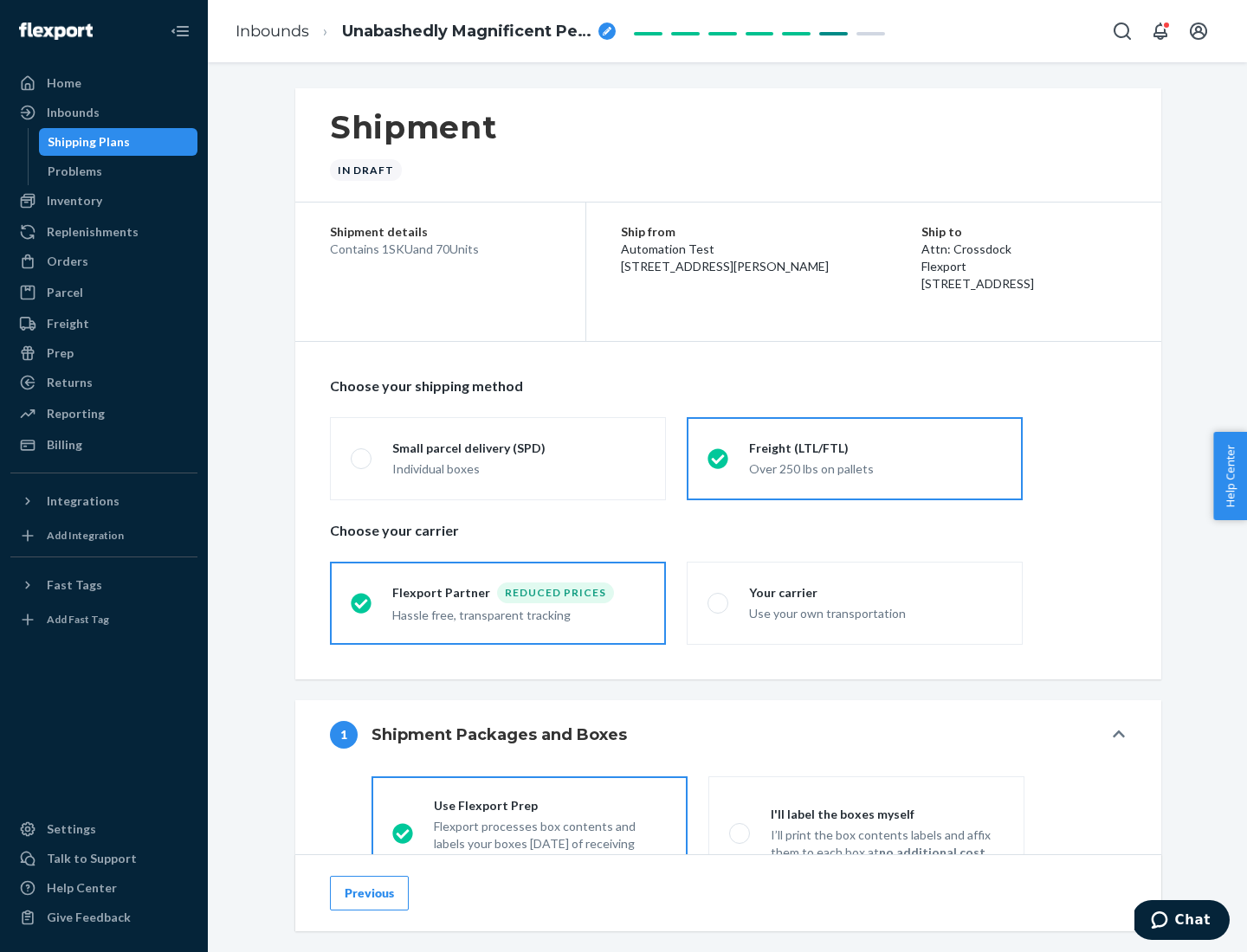
scroll to position [96, 0]
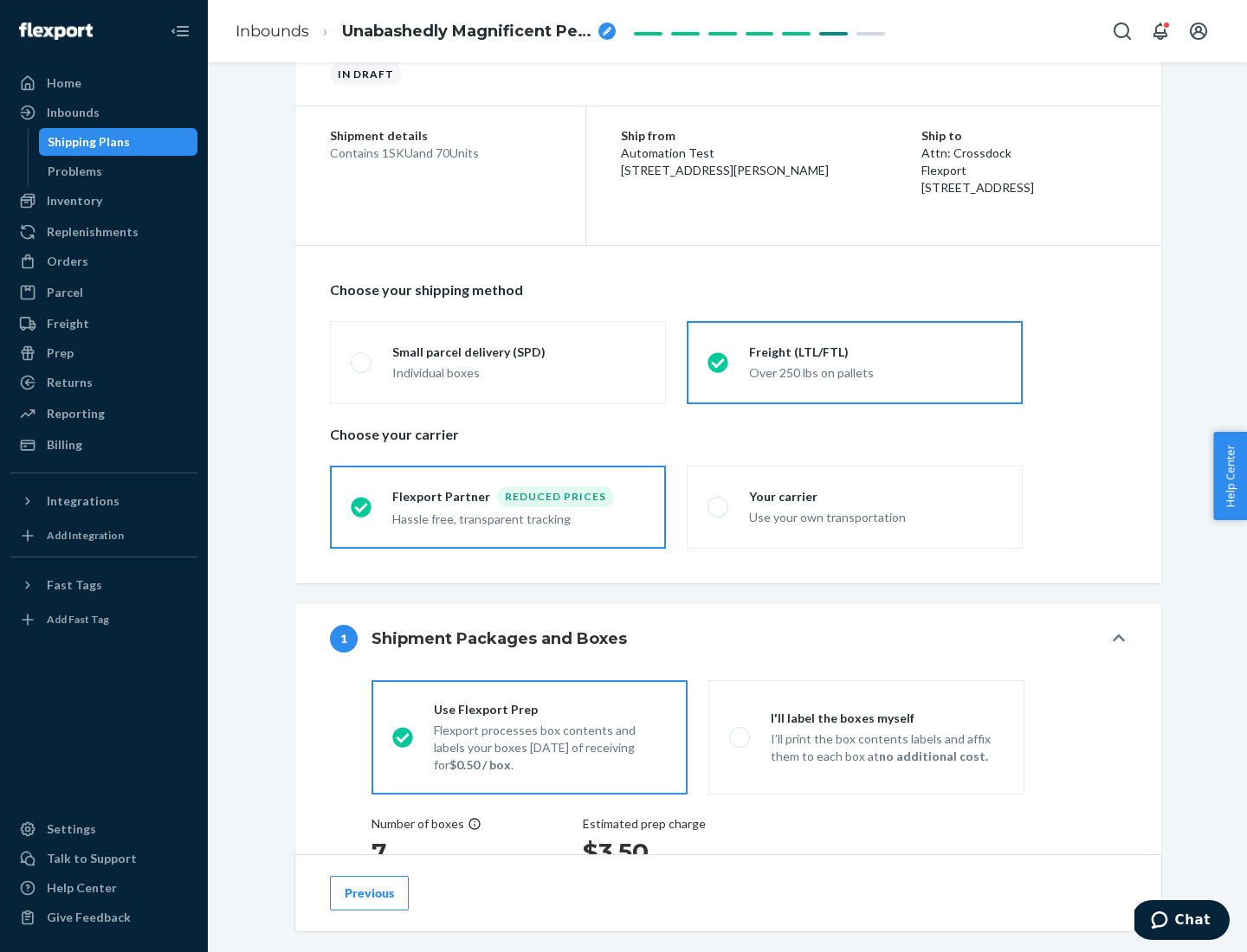
click at [498, 507] on div "Hassle free, transparent tracking" at bounding box center [519, 517] width 253 height 21
click at [362, 506] on input "Flexport Partner Reduced prices Hassle free, transparent tracking" at bounding box center [356, 507] width 12 height 12
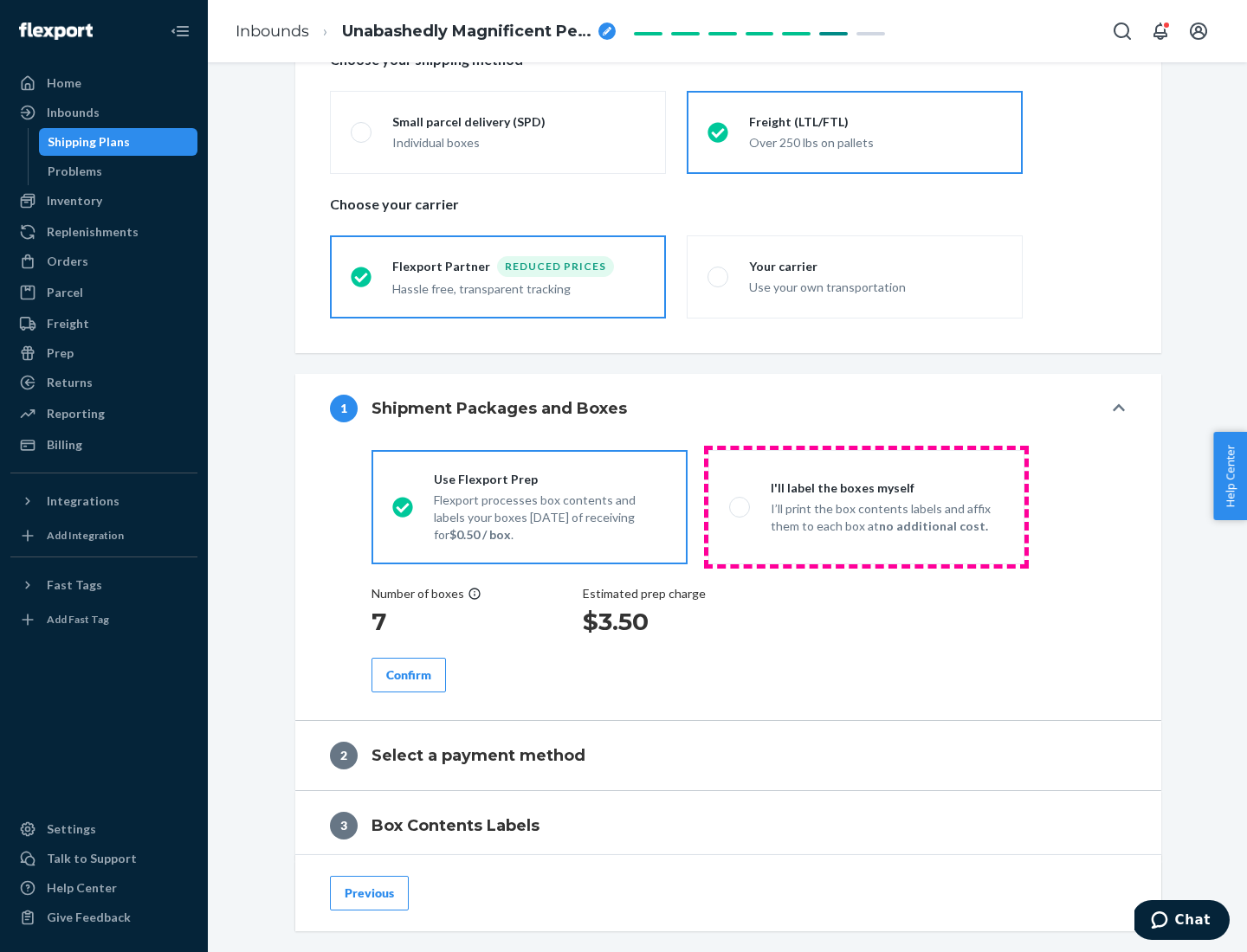
click at [865, 506] on p "I’ll print the box contents labels and affix them to each box at no additional …" at bounding box center [887, 518] width 233 height 35
click at [740, 506] on input "I'll label the boxes myself I’ll print the box contents labels and affix them t…" at bounding box center [735, 507] width 12 height 12
radio input "true"
radio input "false"
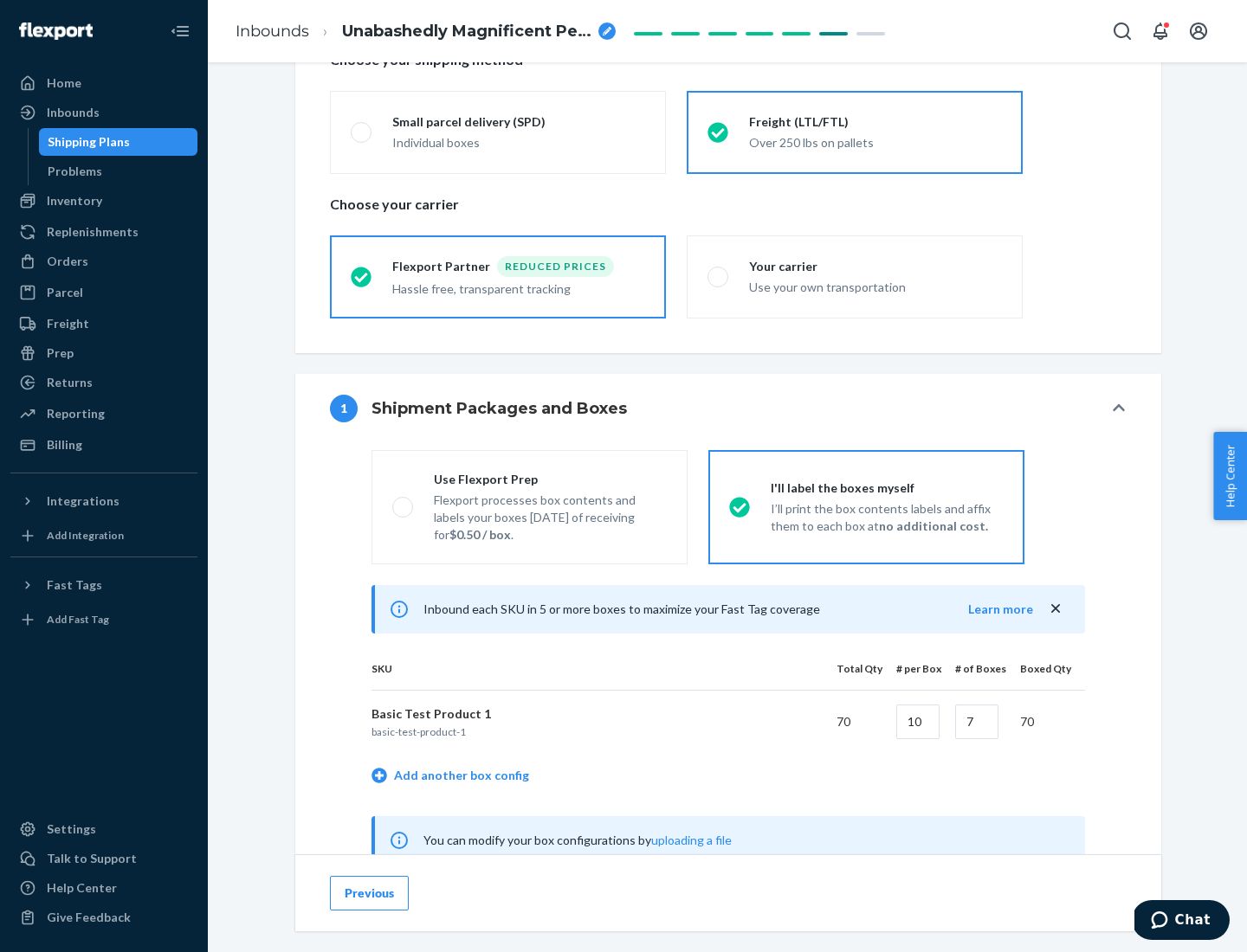
scroll to position [541, 0]
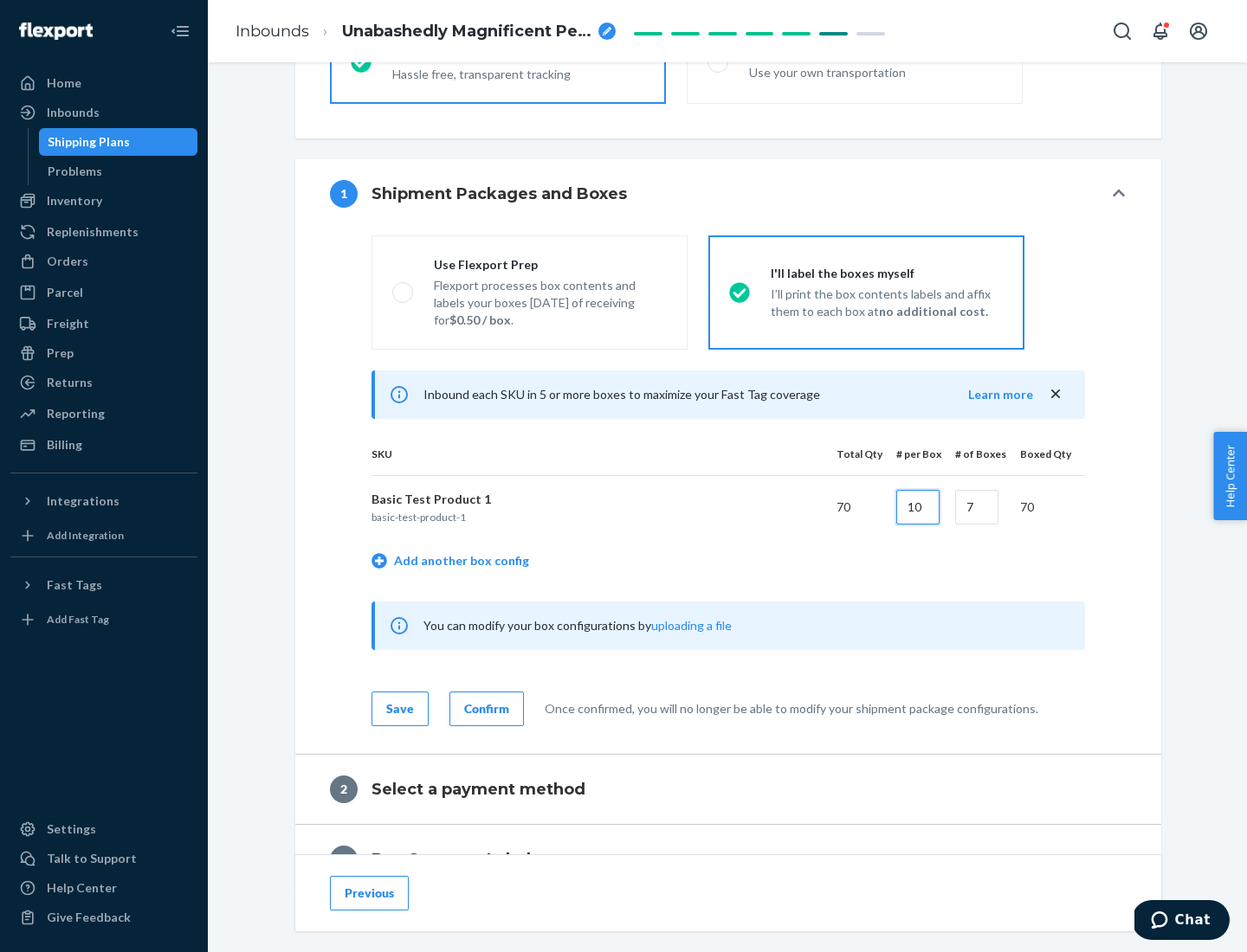
type input "10"
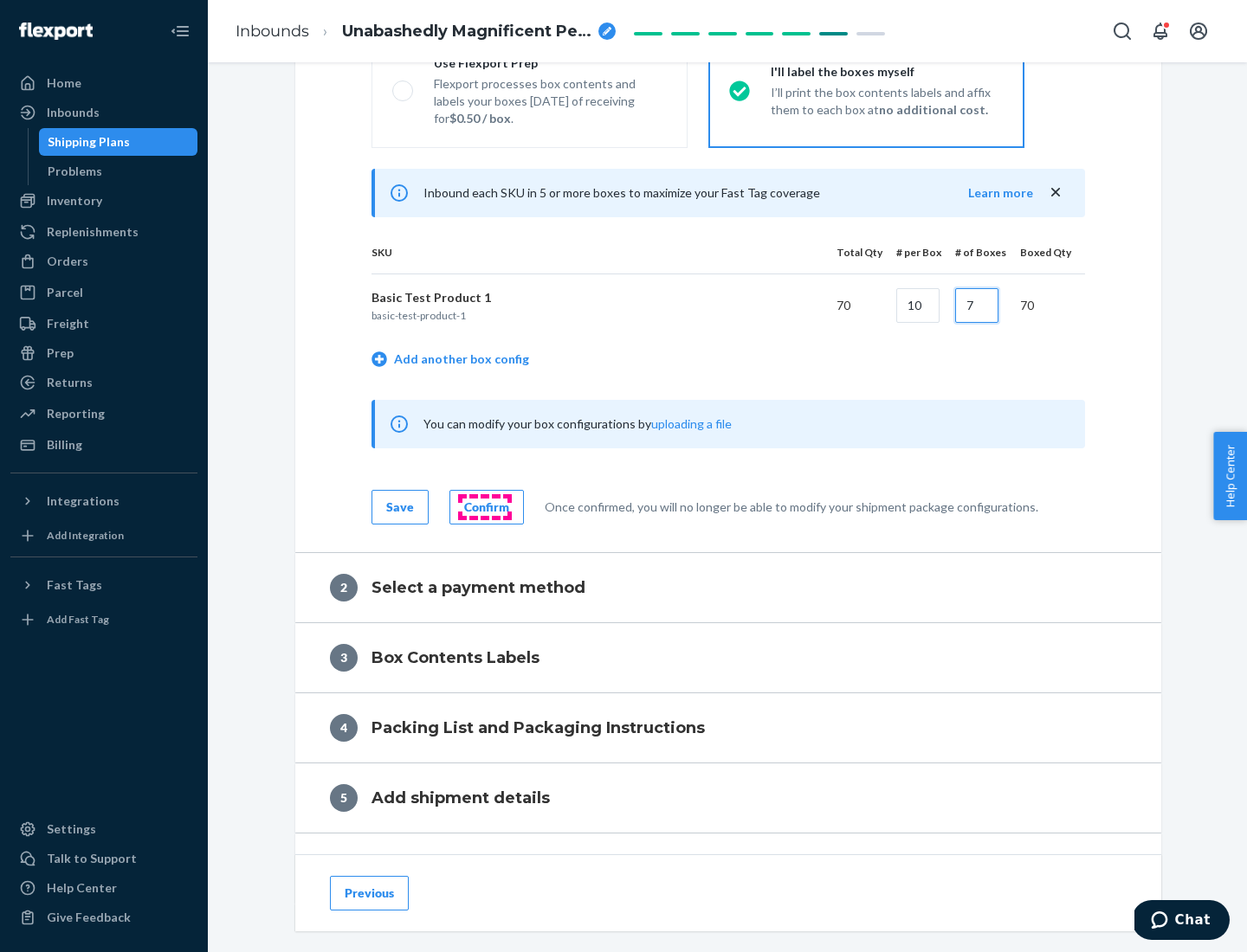
type input "7"
click at [484, 506] on div "Confirm" at bounding box center [486, 507] width 45 height 17
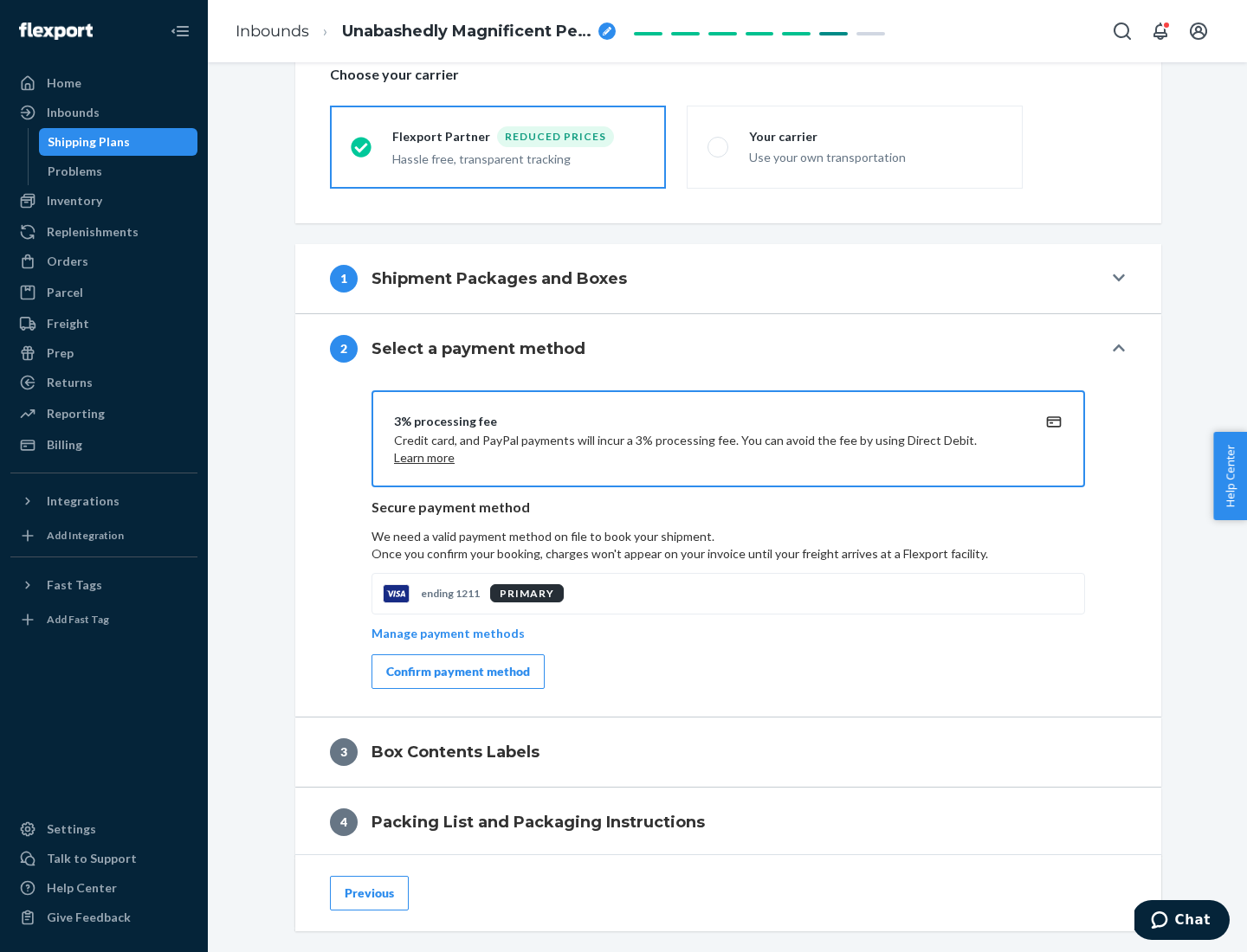
scroll to position [621, 0]
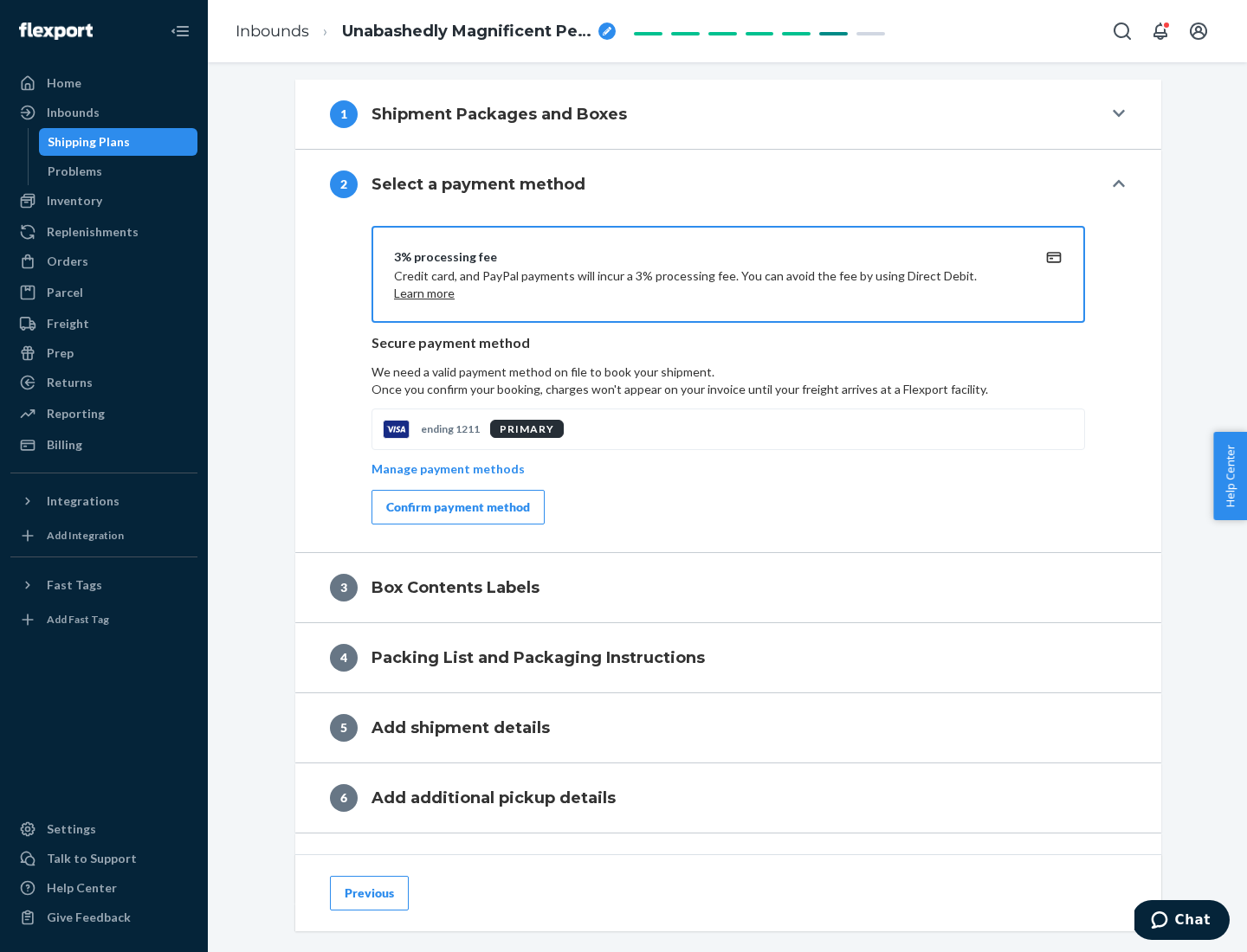
click at [456, 507] on div "Confirm payment method" at bounding box center [458, 507] width 143 height 17
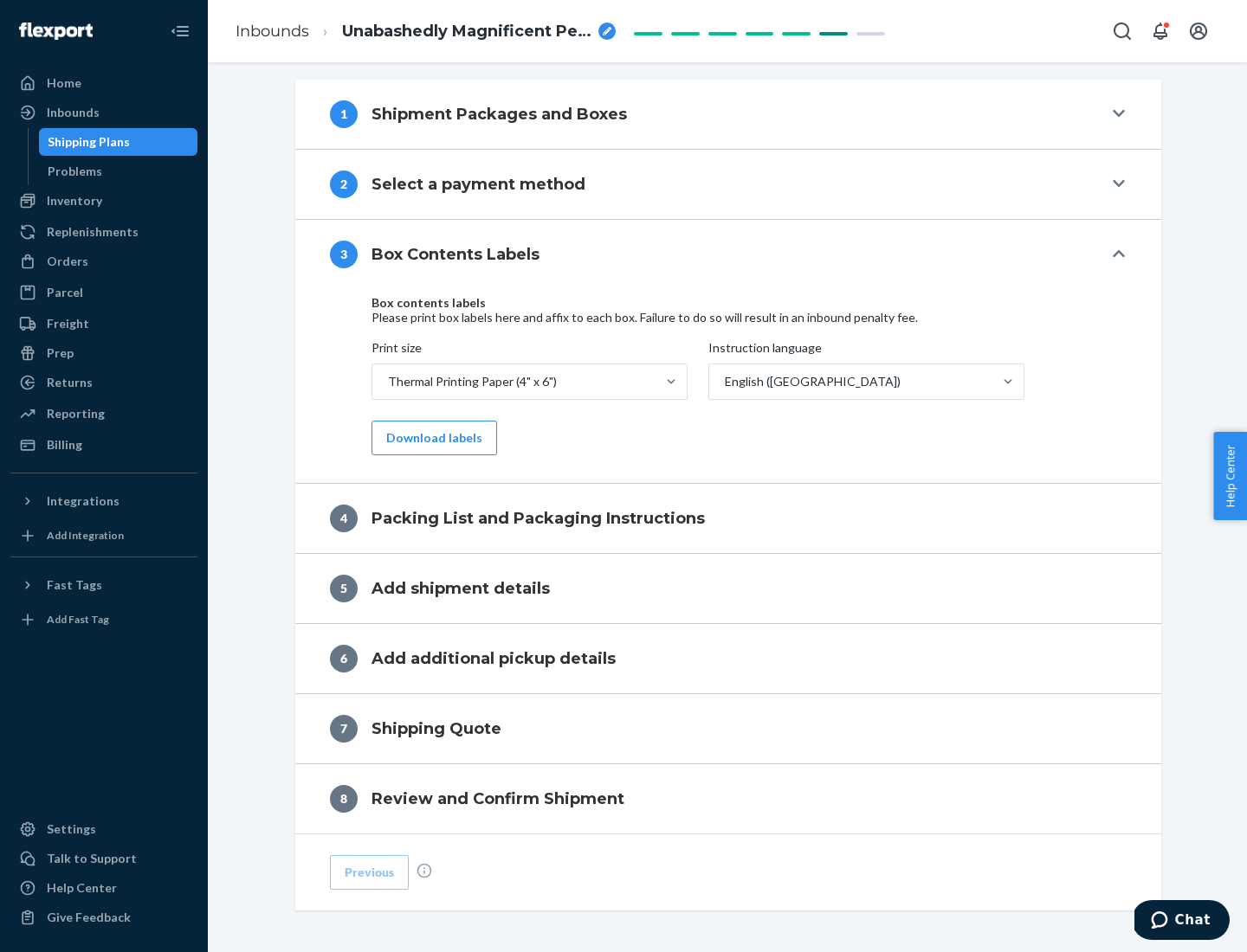
scroll to position [552, 0]
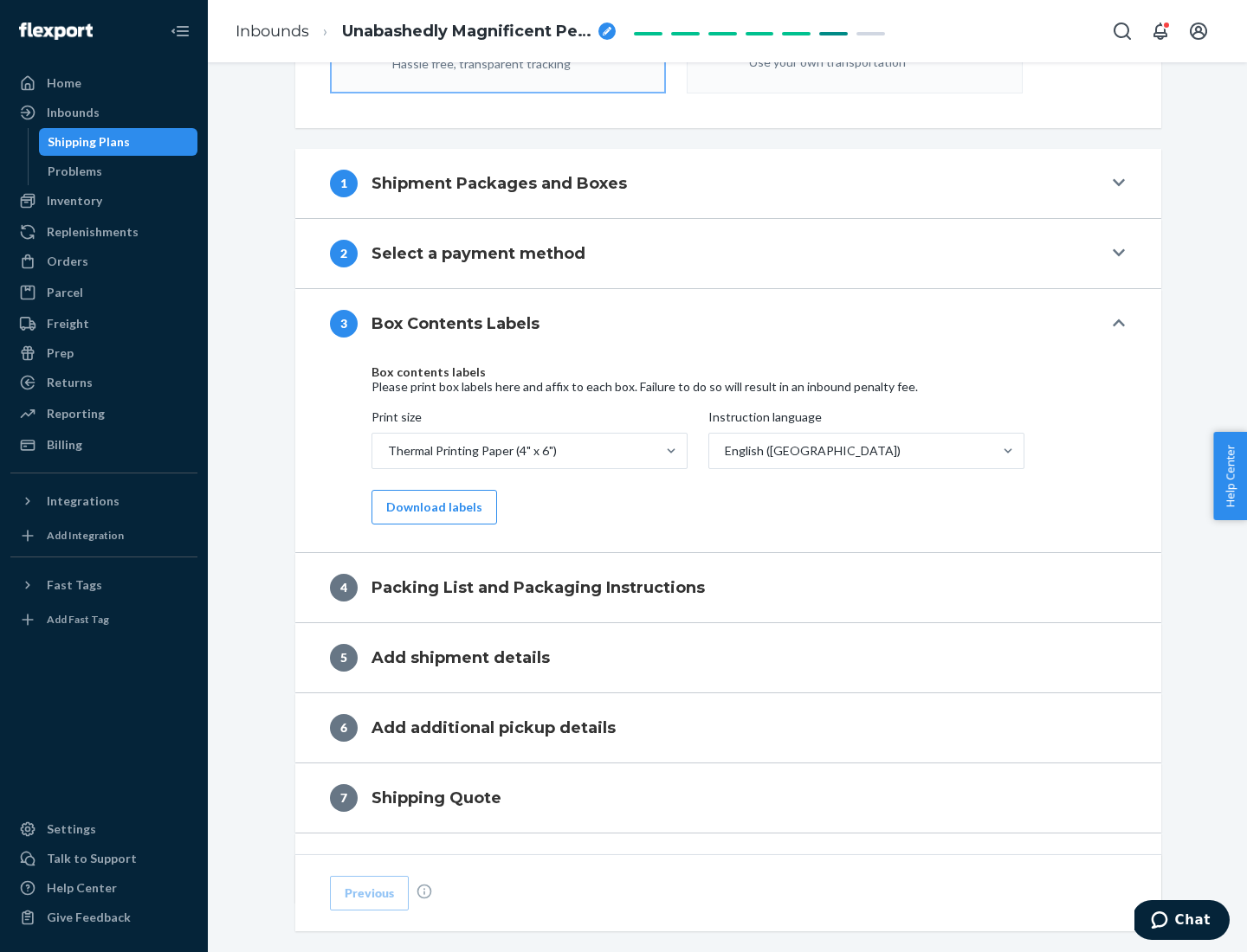
click at [430, 507] on button "Download labels" at bounding box center [434, 507] width 125 height 35
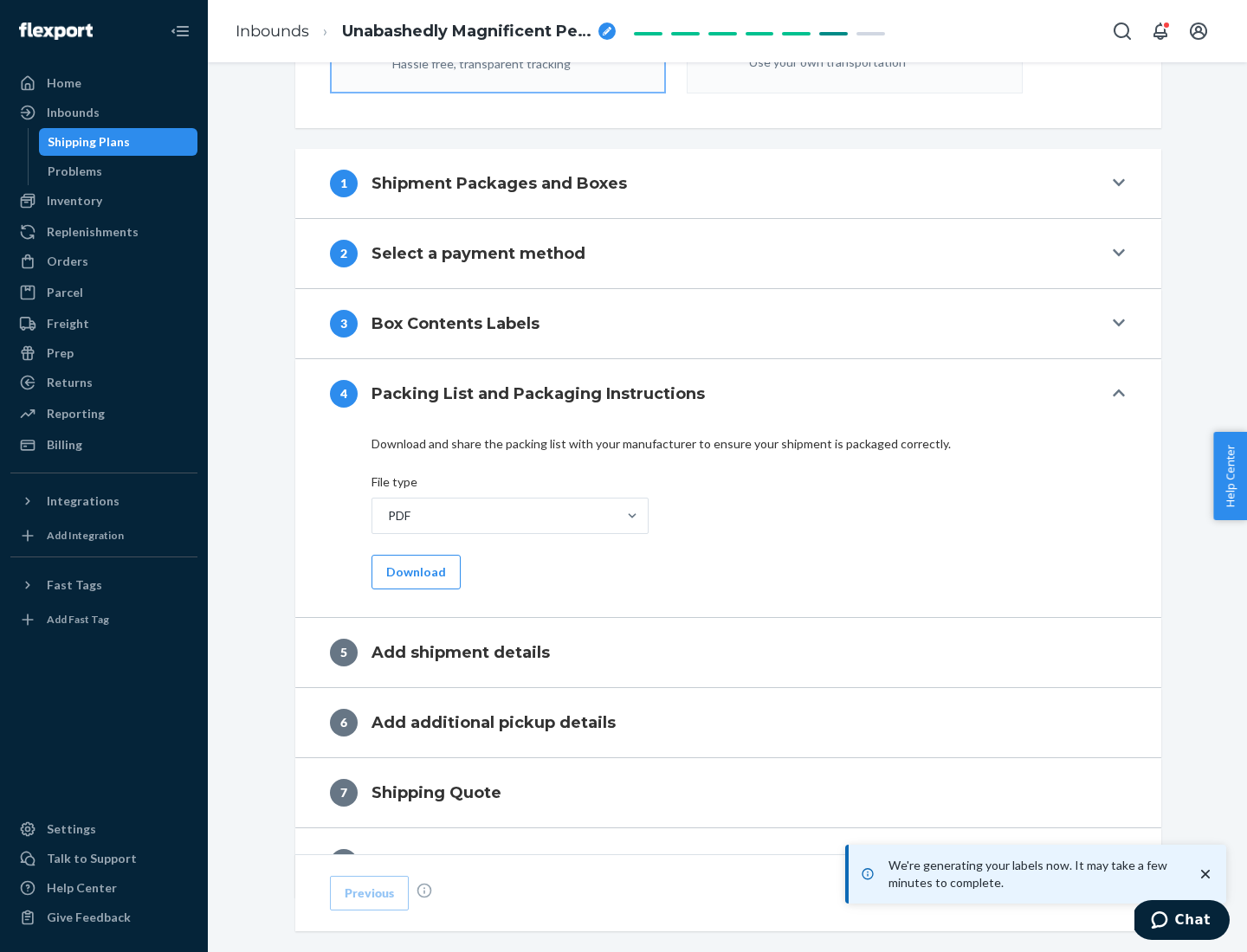
scroll to position [616, 0]
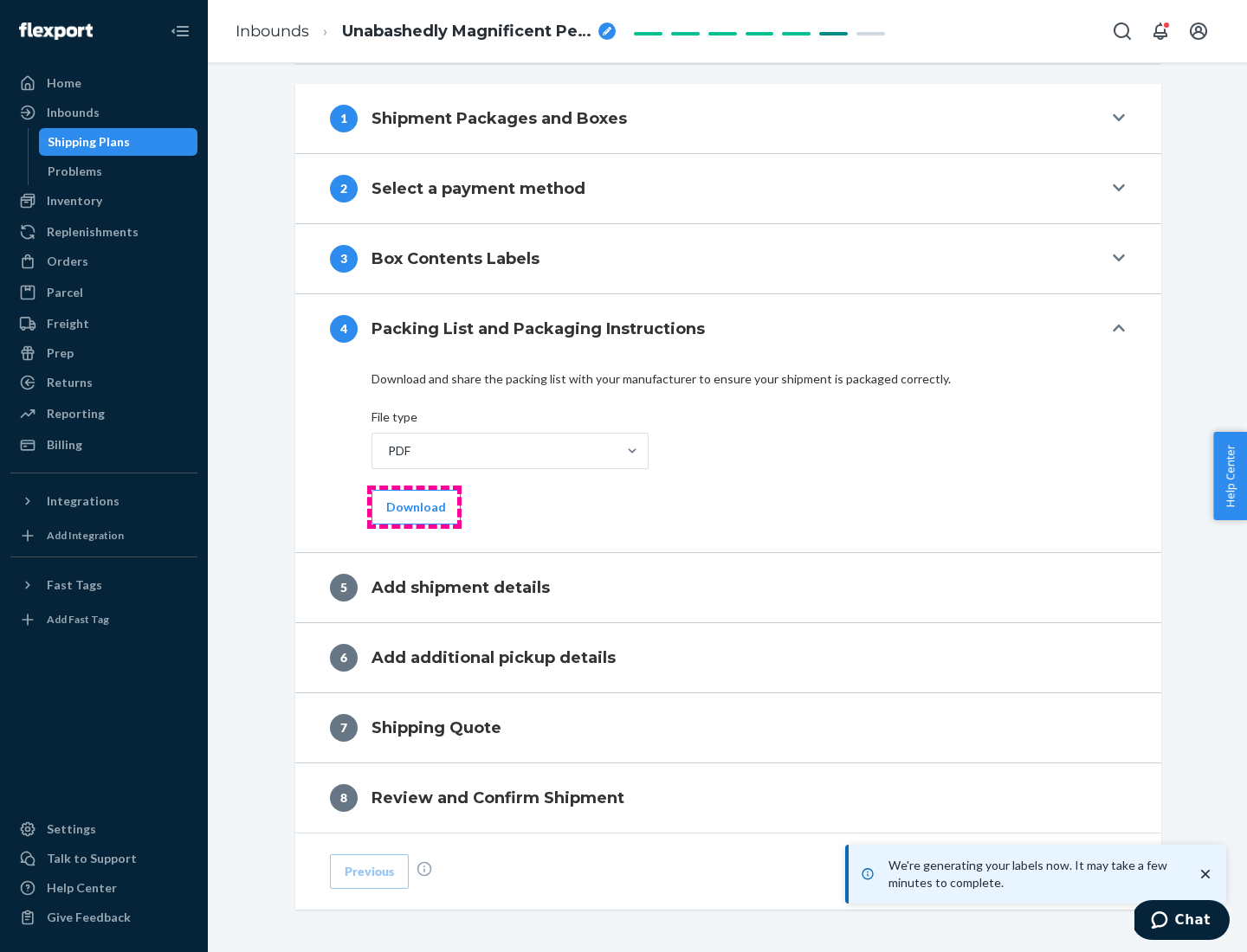
click at [414, 506] on button "Download" at bounding box center [417, 507] width 90 height 35
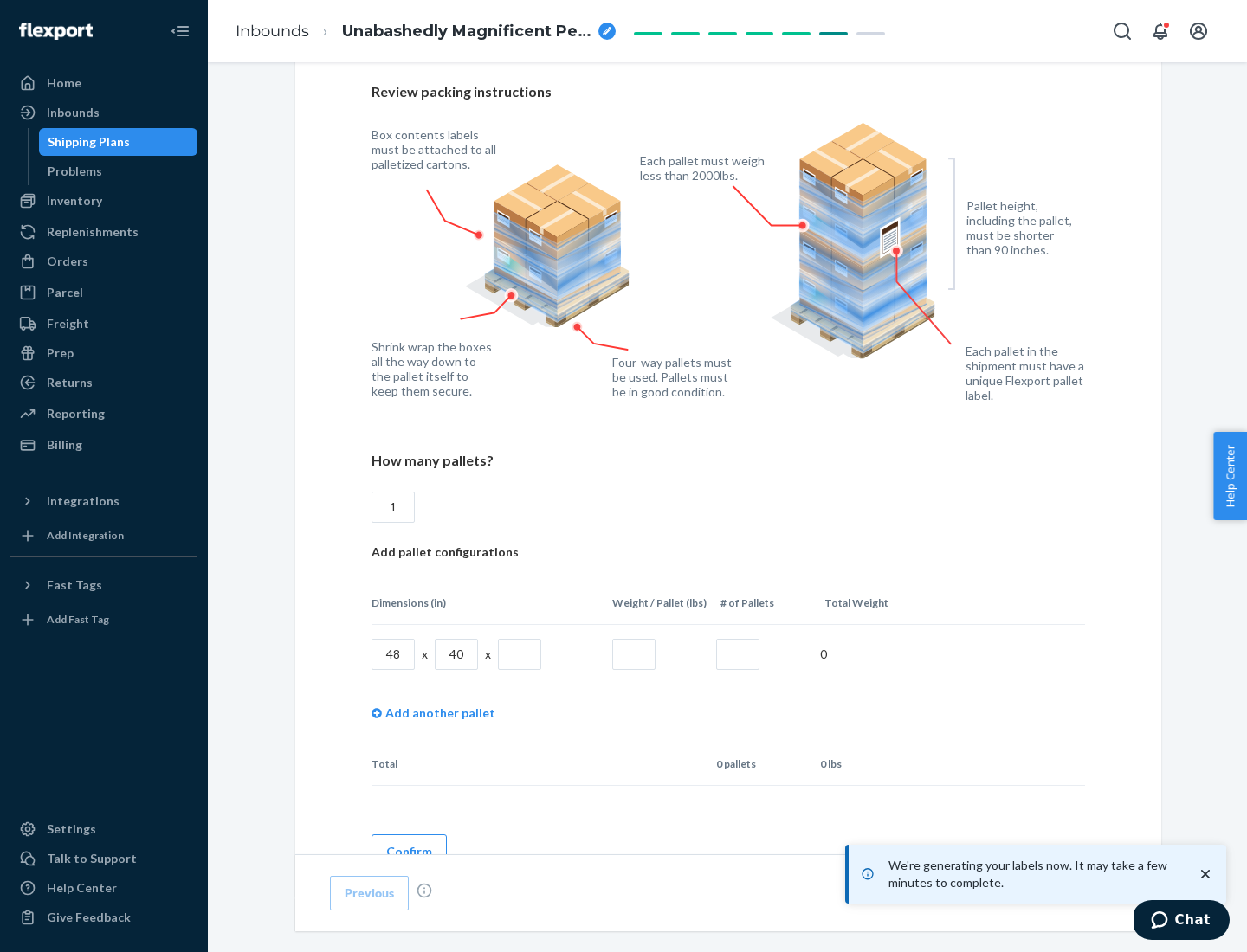
scroll to position [1257, 0]
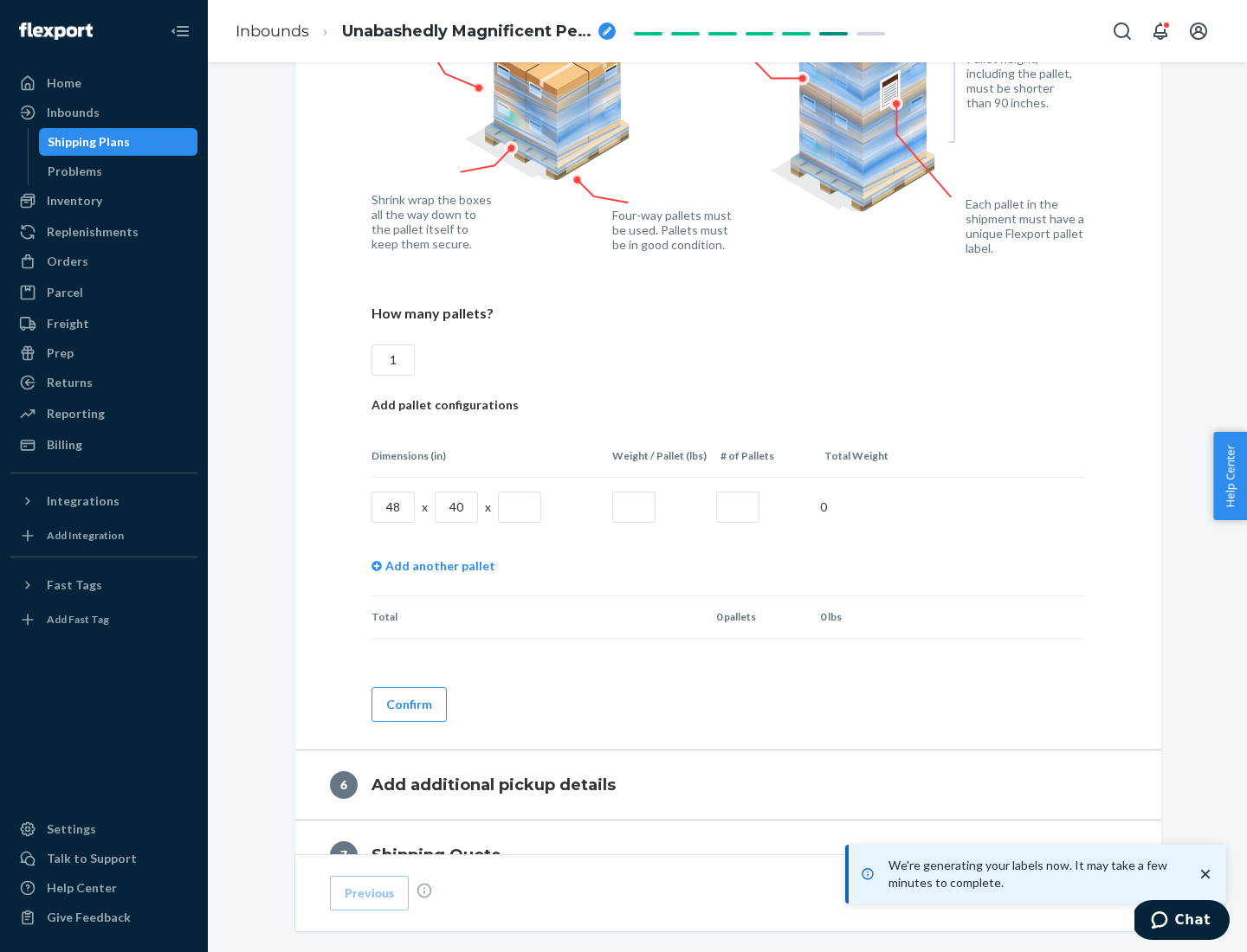
type input "1"
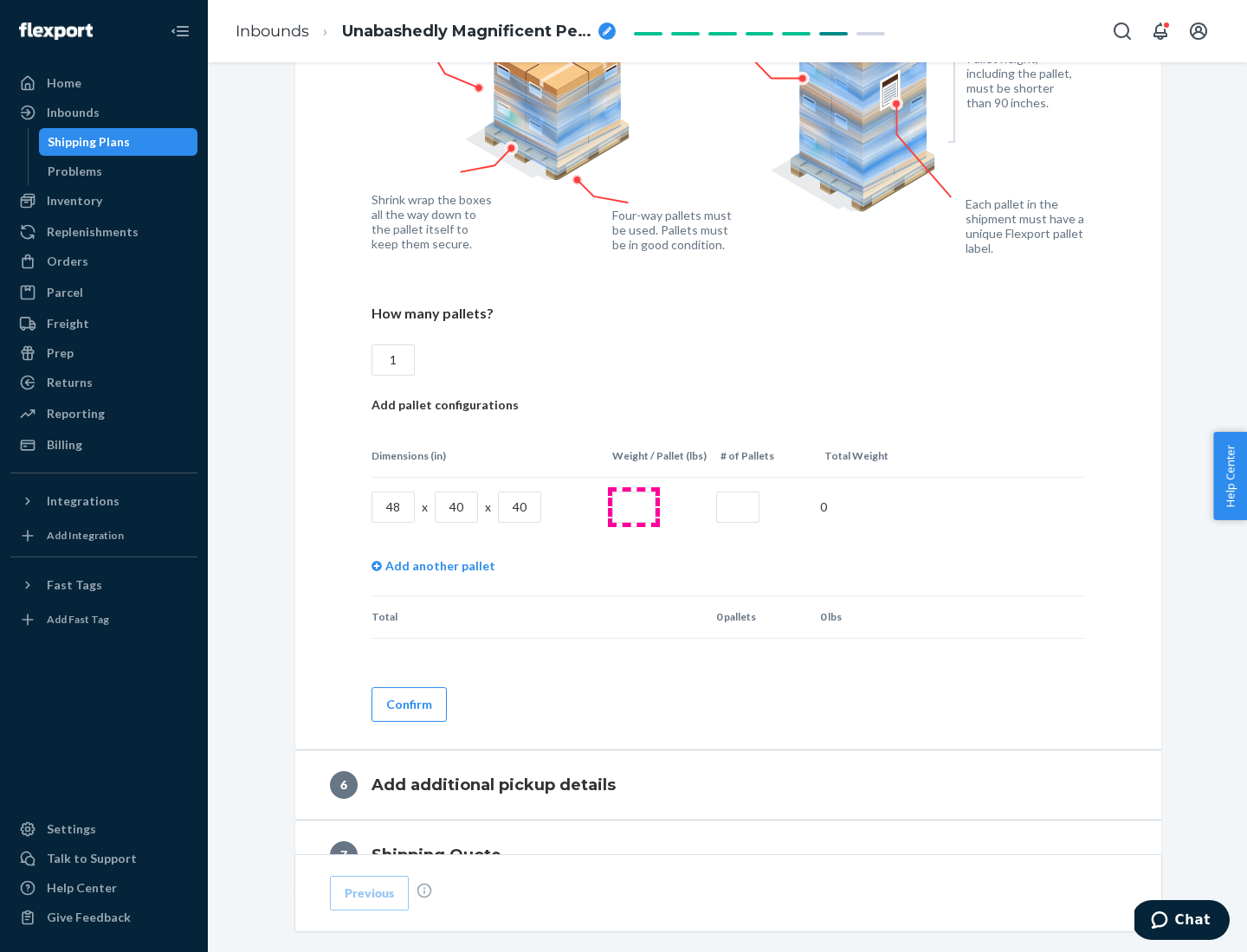
type input "40"
type input "200"
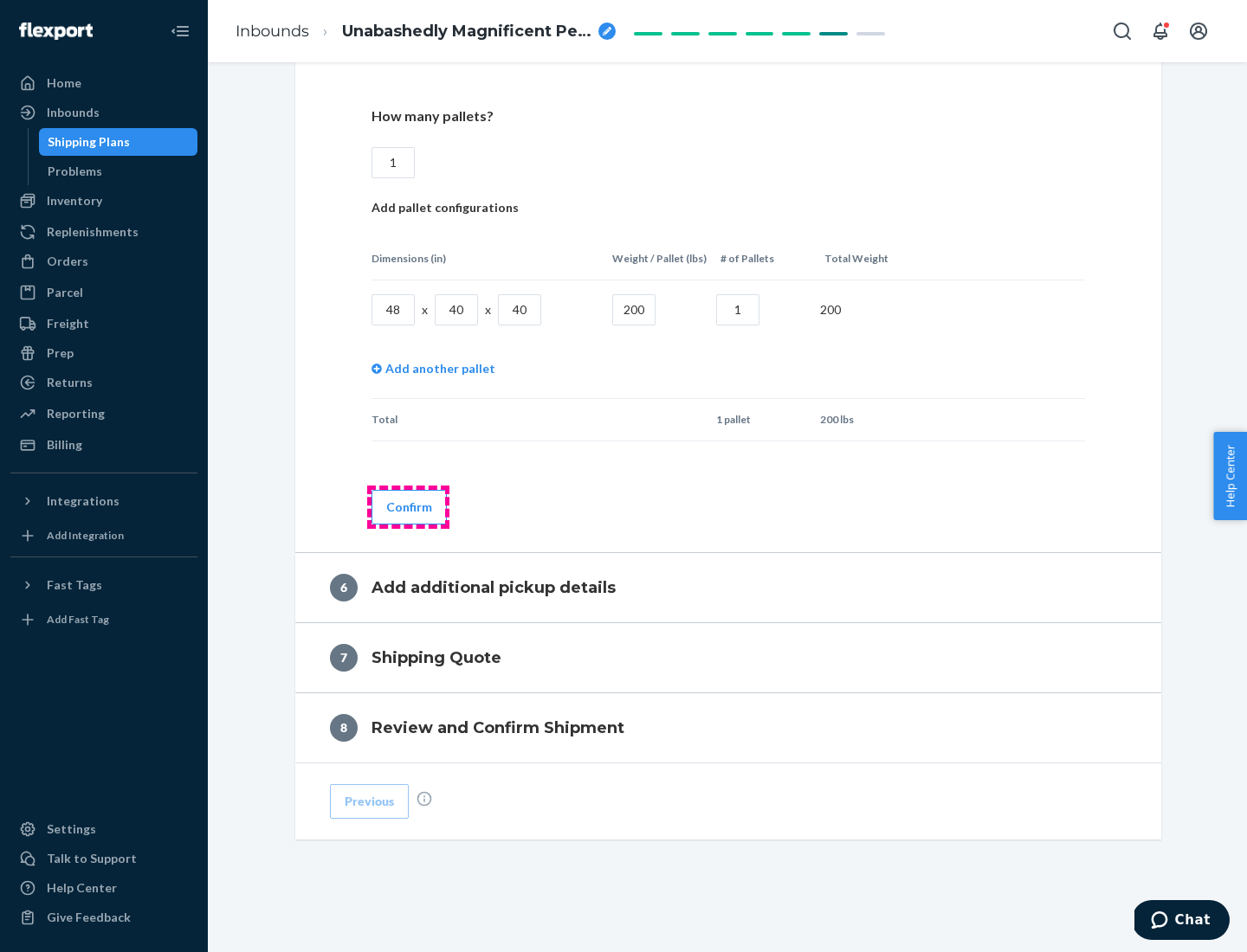
type input "1"
click at [408, 506] on button "Confirm" at bounding box center [409, 507] width 75 height 35
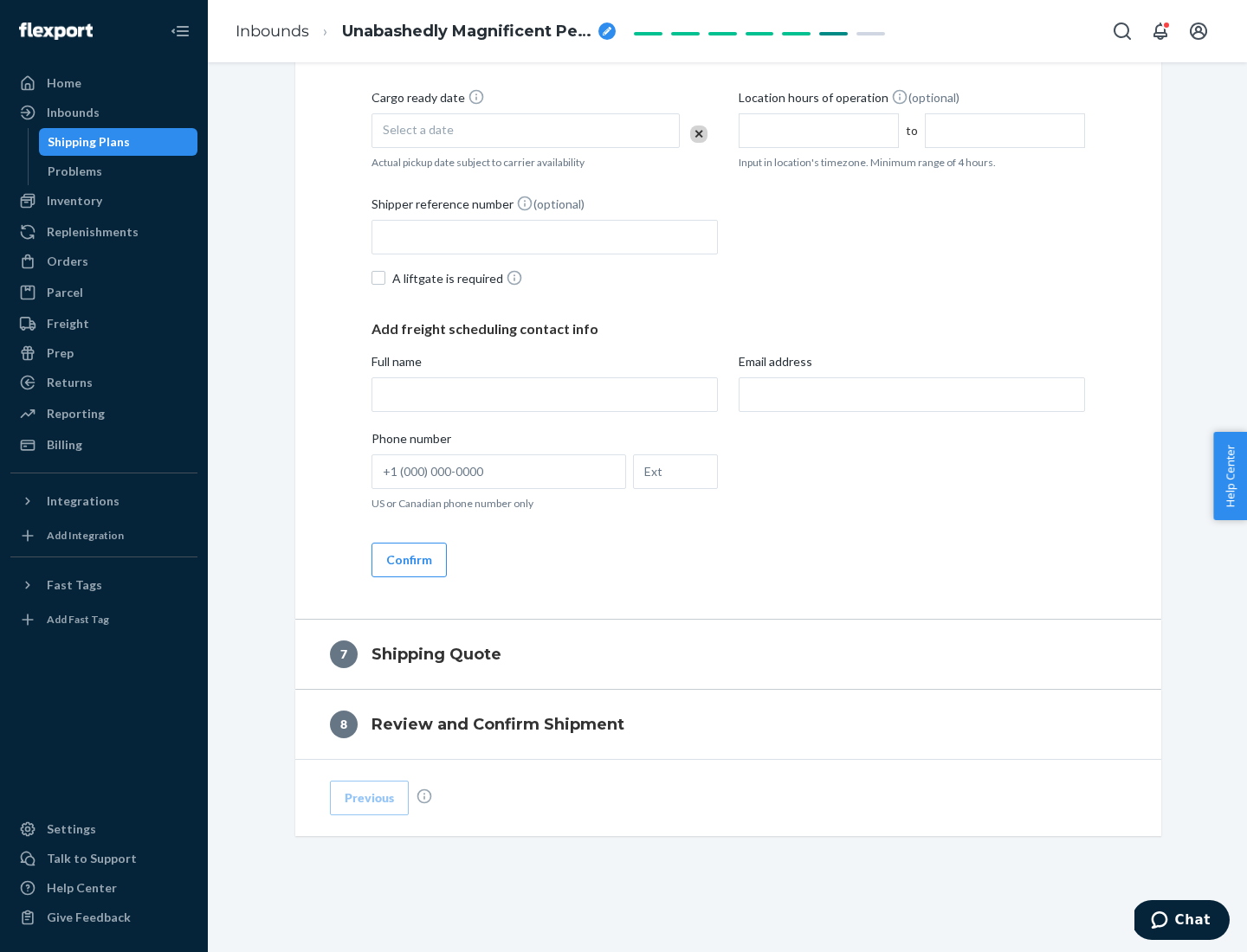
scroll to position [662, 0]
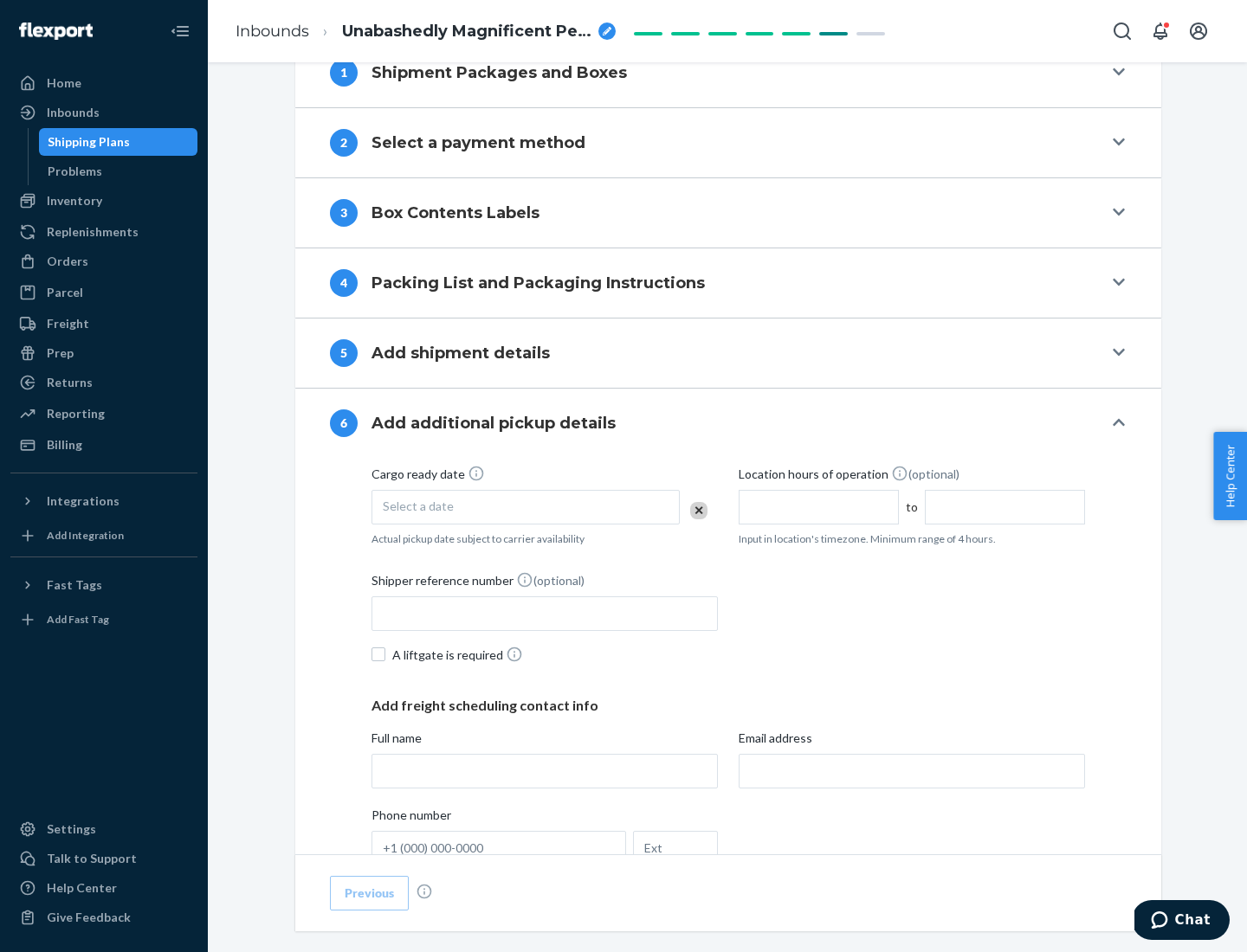
click at [526, 506] on div "Select a date" at bounding box center [526, 507] width 308 height 35
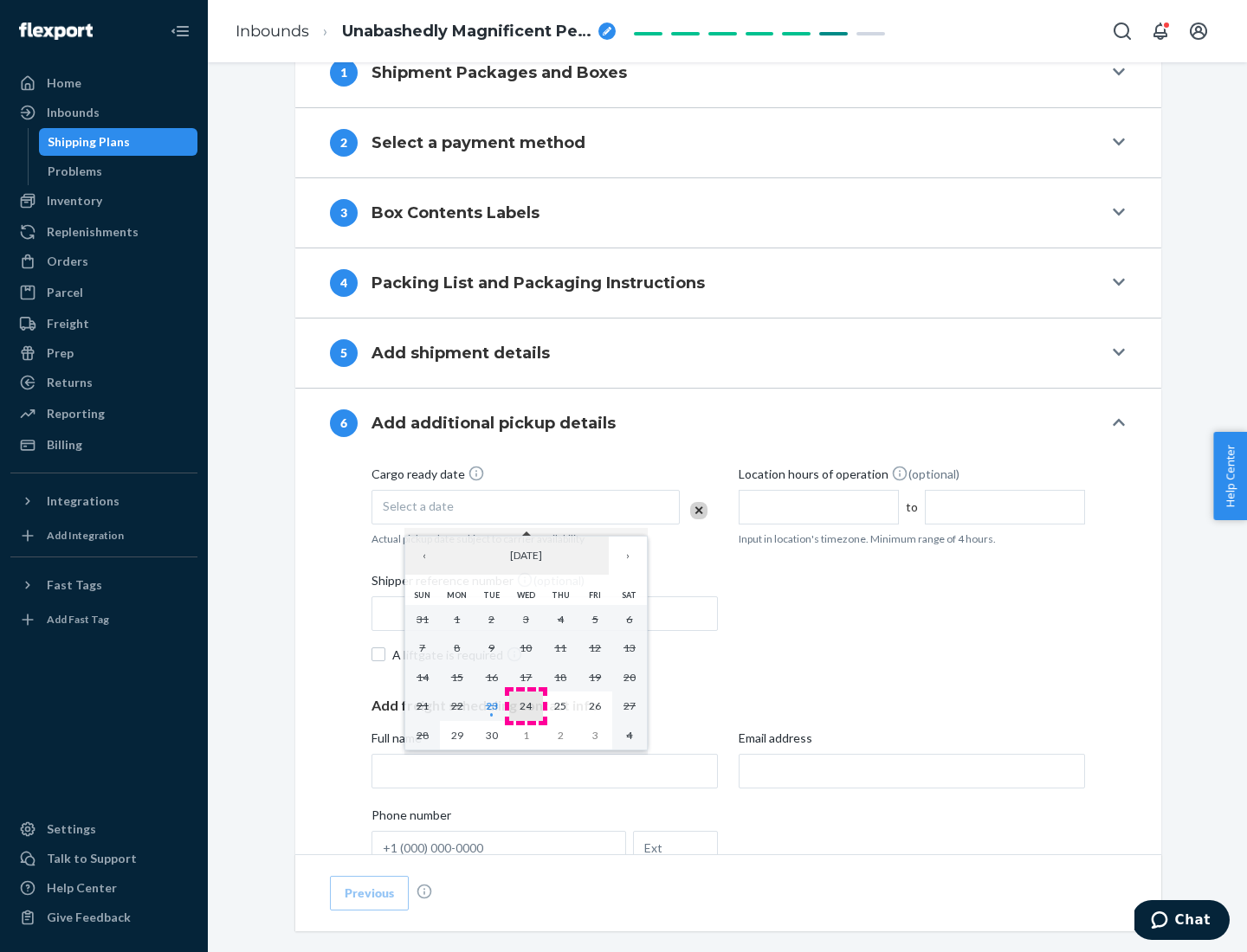
click at [526, 706] on abbr "24" at bounding box center [526, 706] width 13 height 13
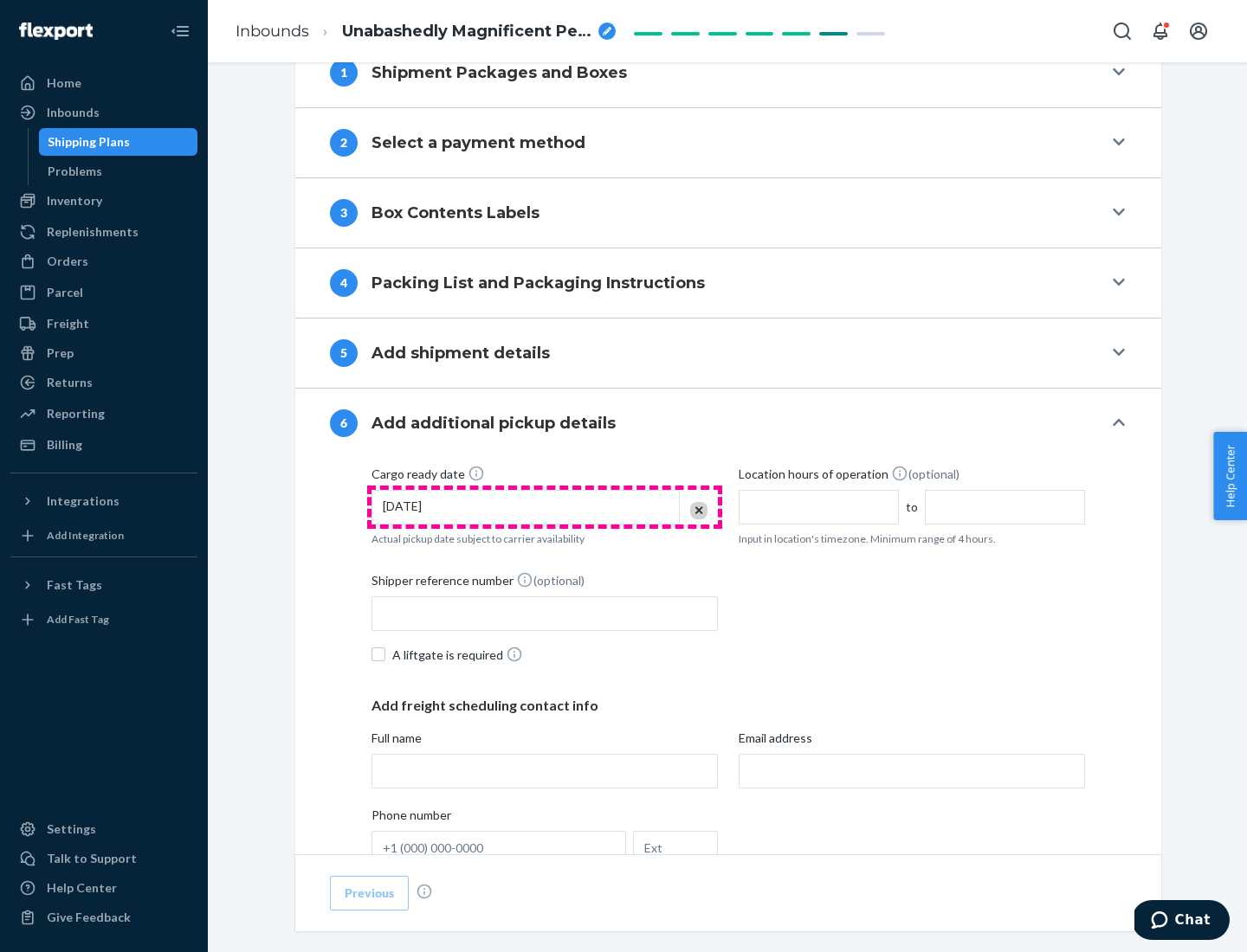
scroll to position [926, 0]
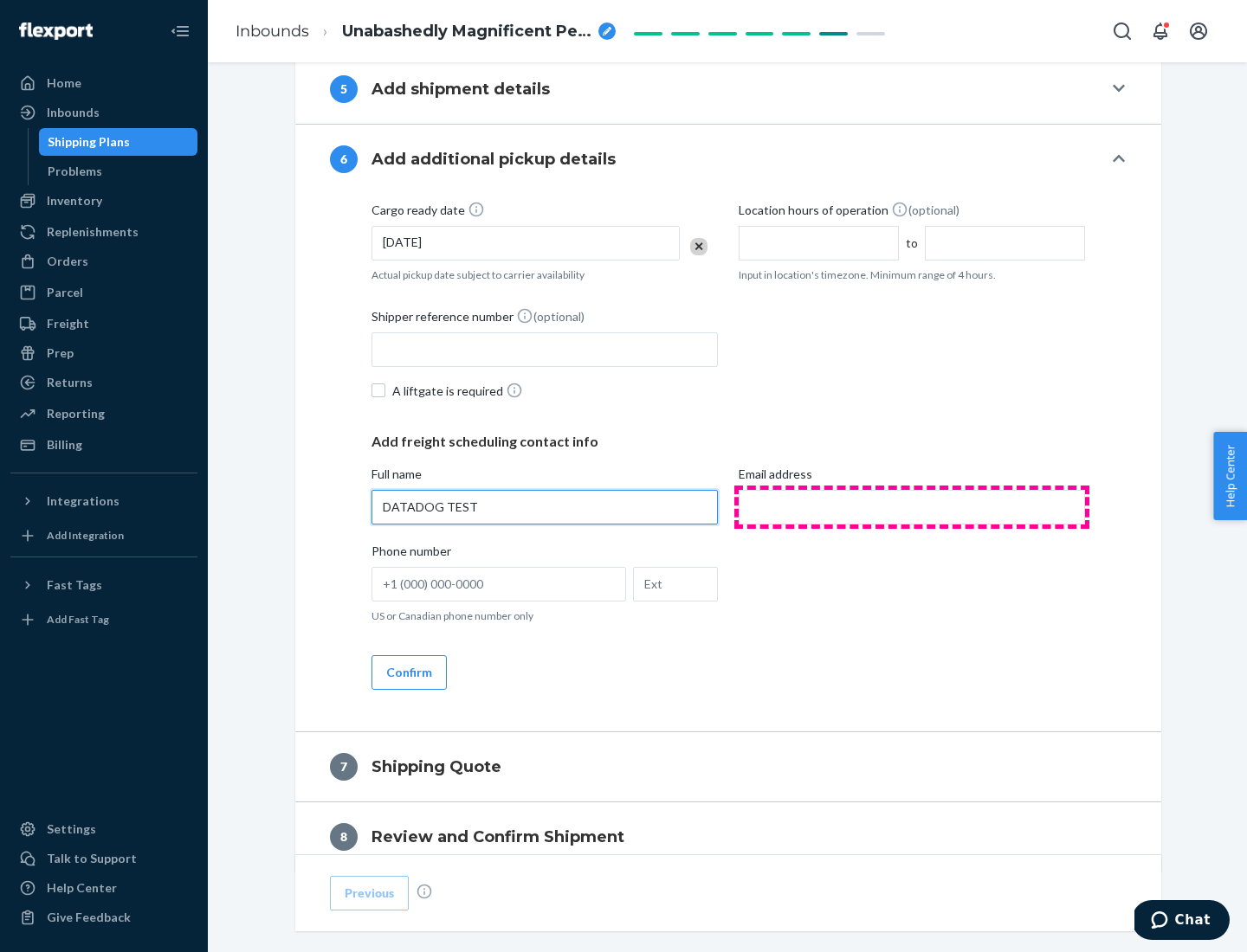
type input "DATADOG TEST"
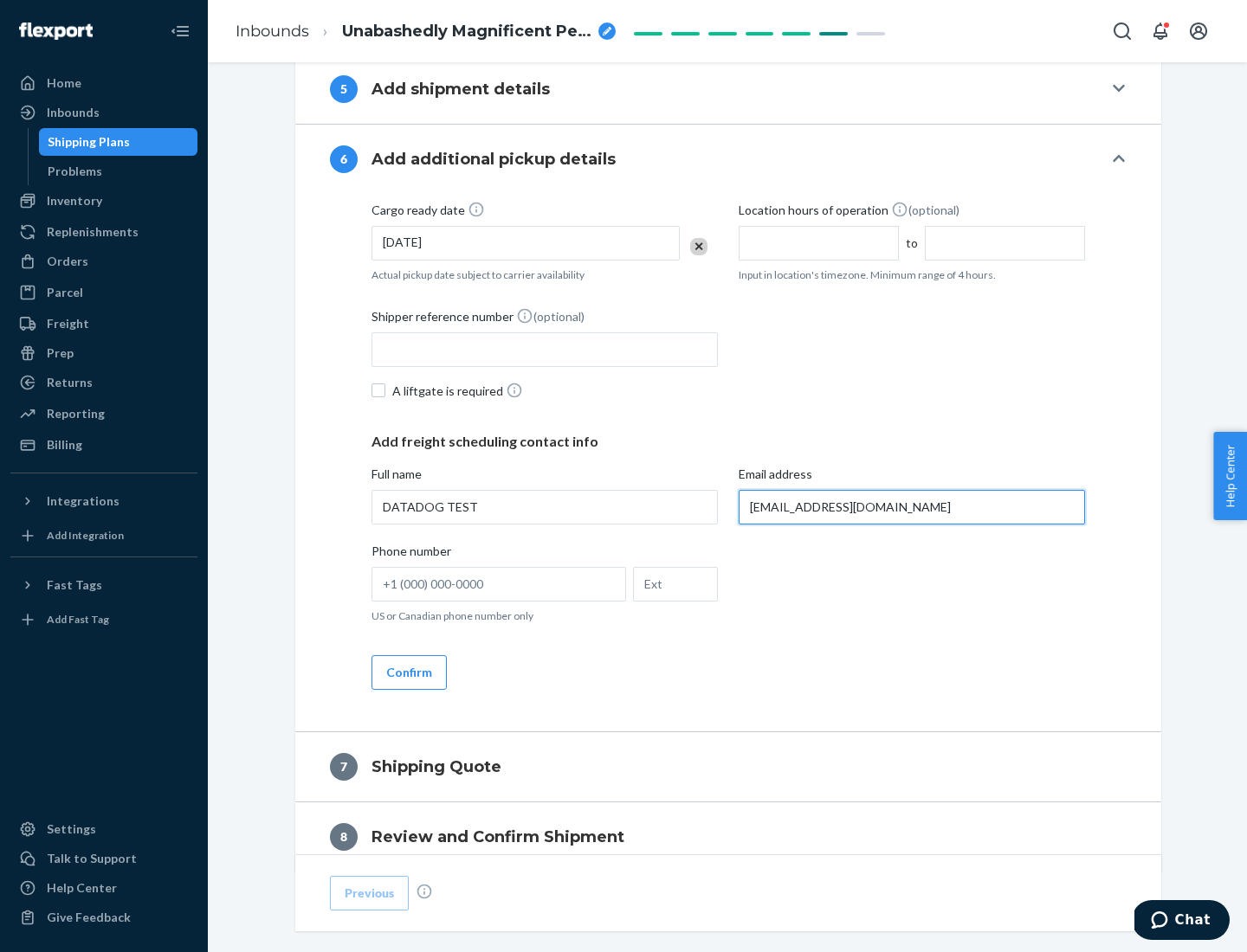
scroll to position [1003, 0]
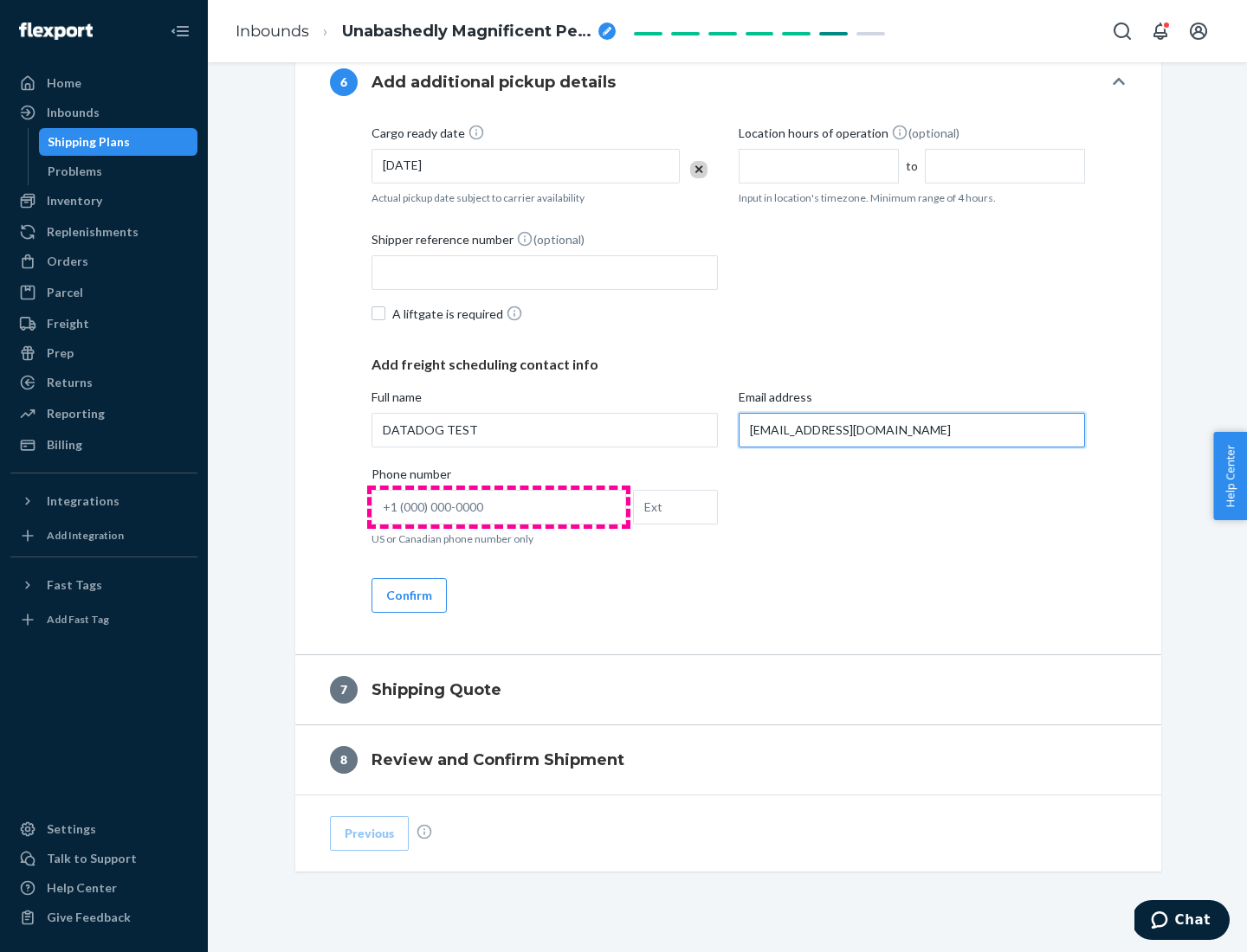
type input "[EMAIL_ADDRESS][DOMAIN_NAME]"
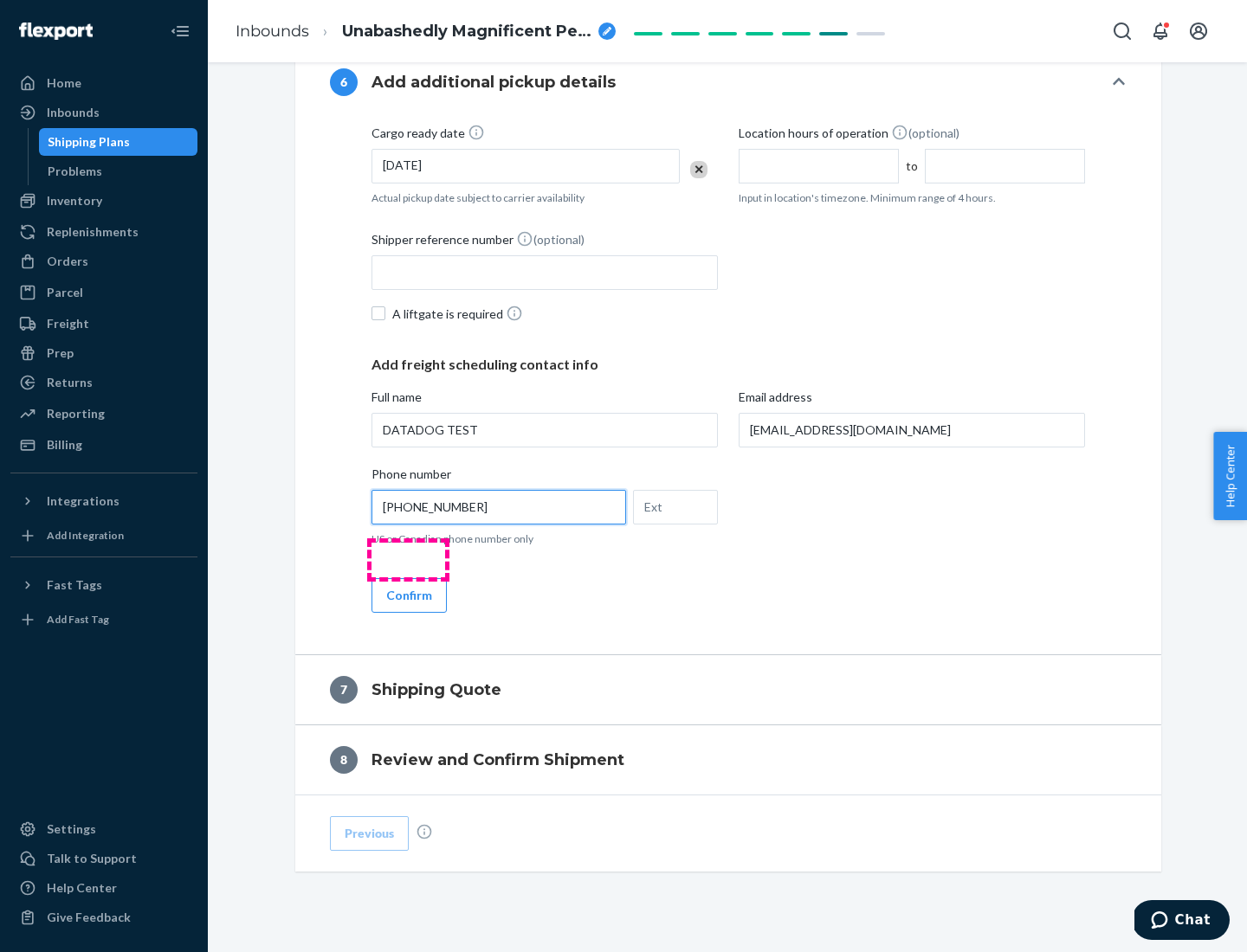
scroll to position [1039, 0]
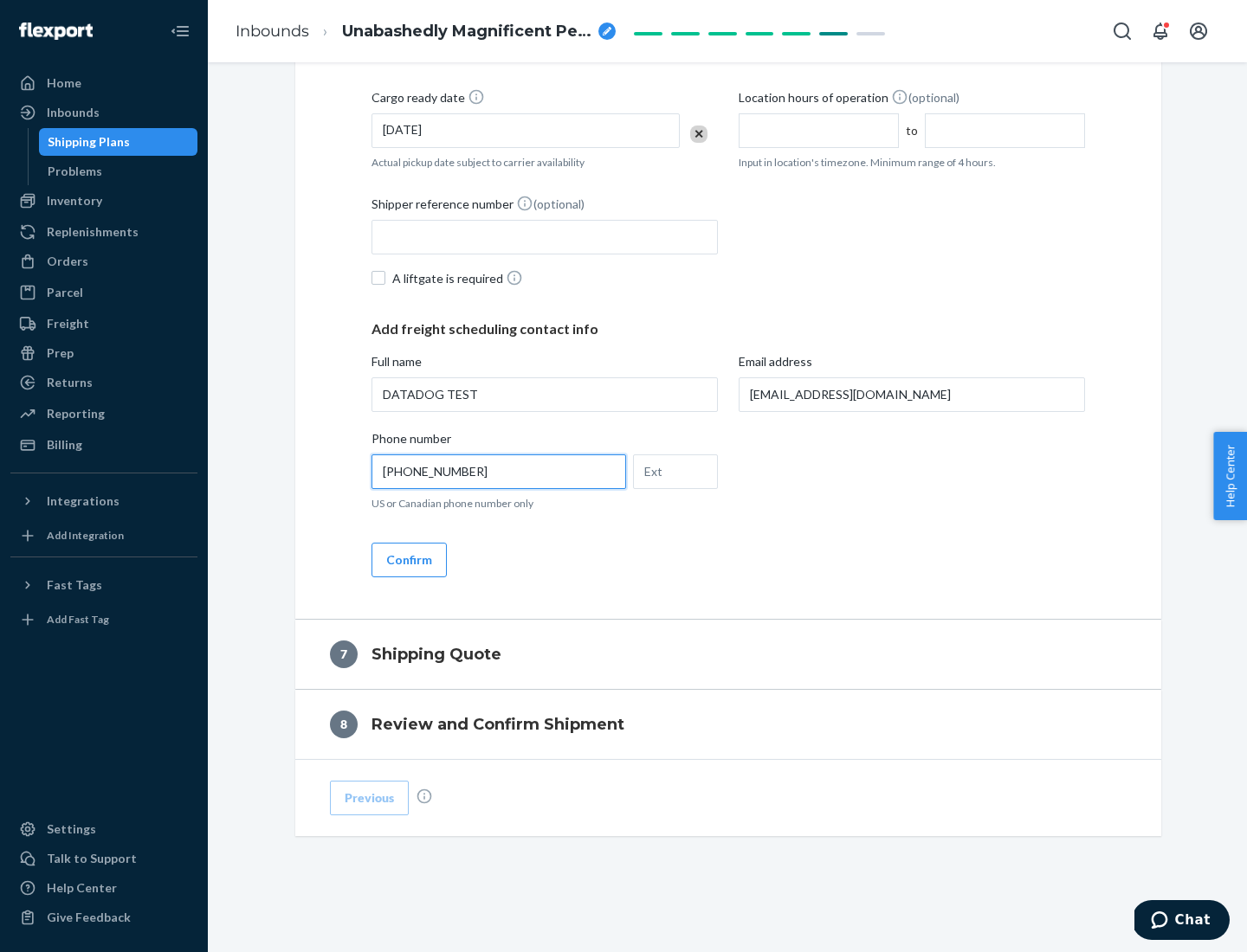
type input "[PHONE_NUMBER]"
click at [408, 559] on button "Confirm" at bounding box center [409, 560] width 75 height 35
